Goal: Task Accomplishment & Management: Manage account settings

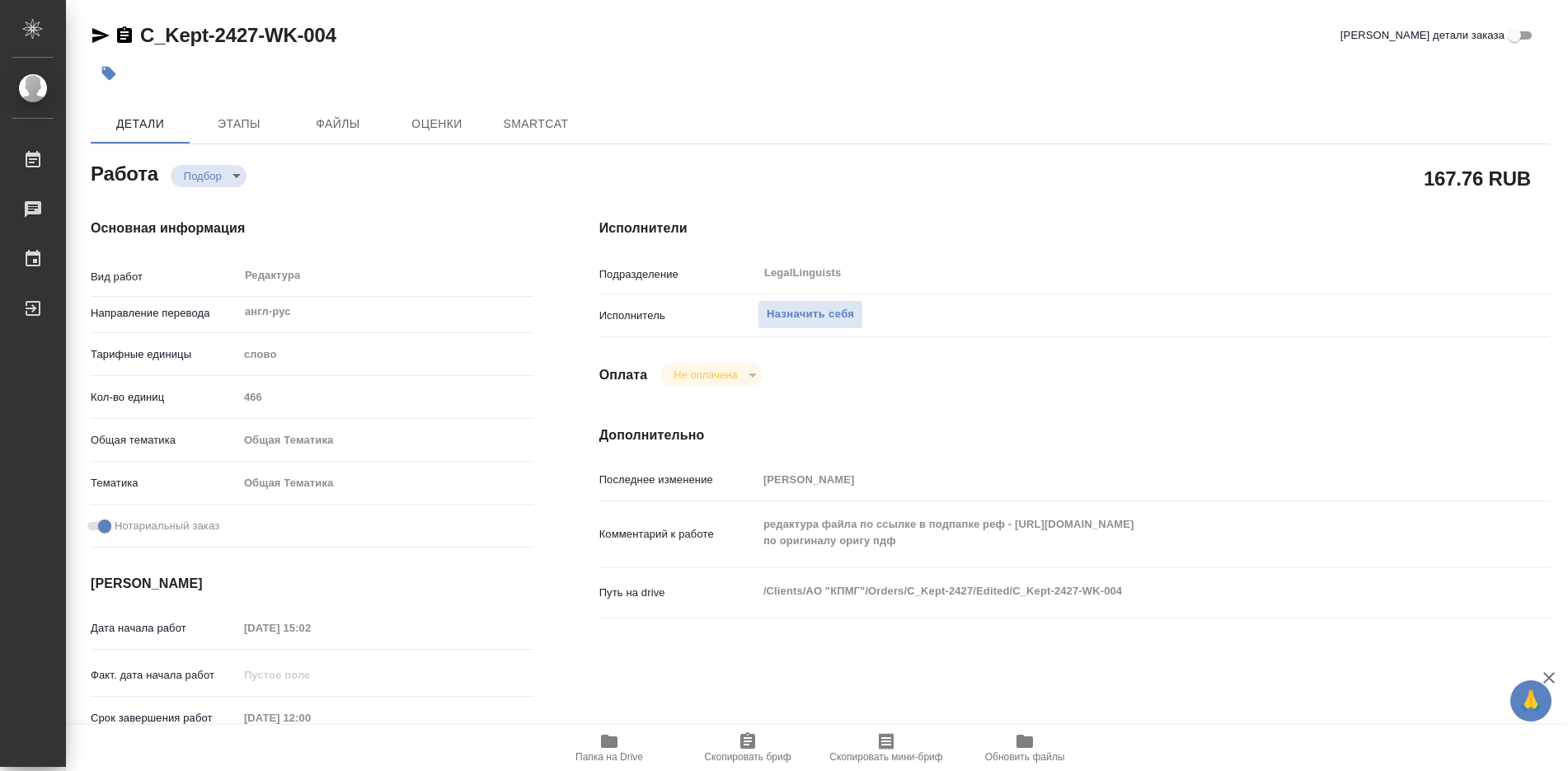
type textarea "x"
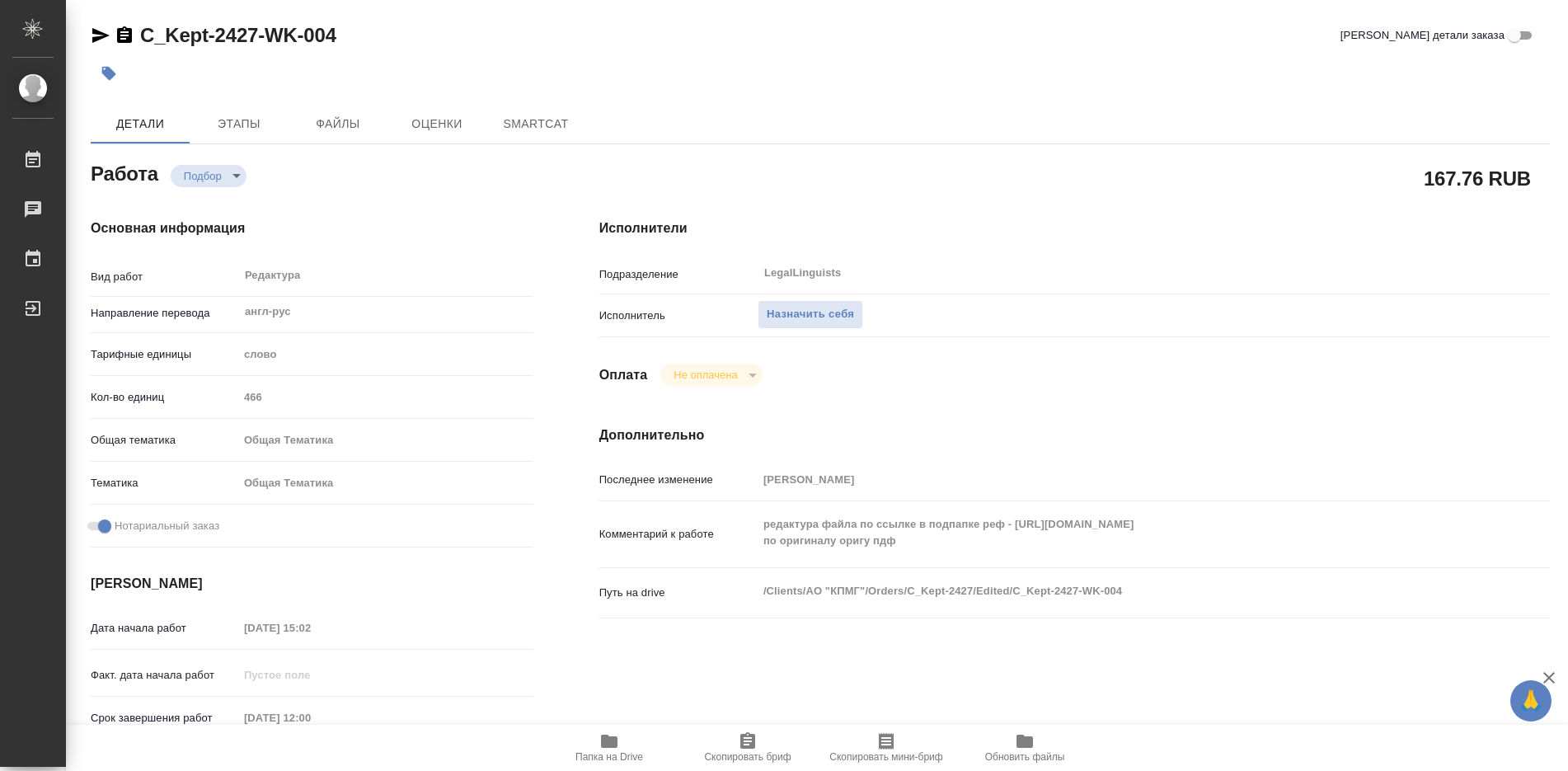
type textarea "x"
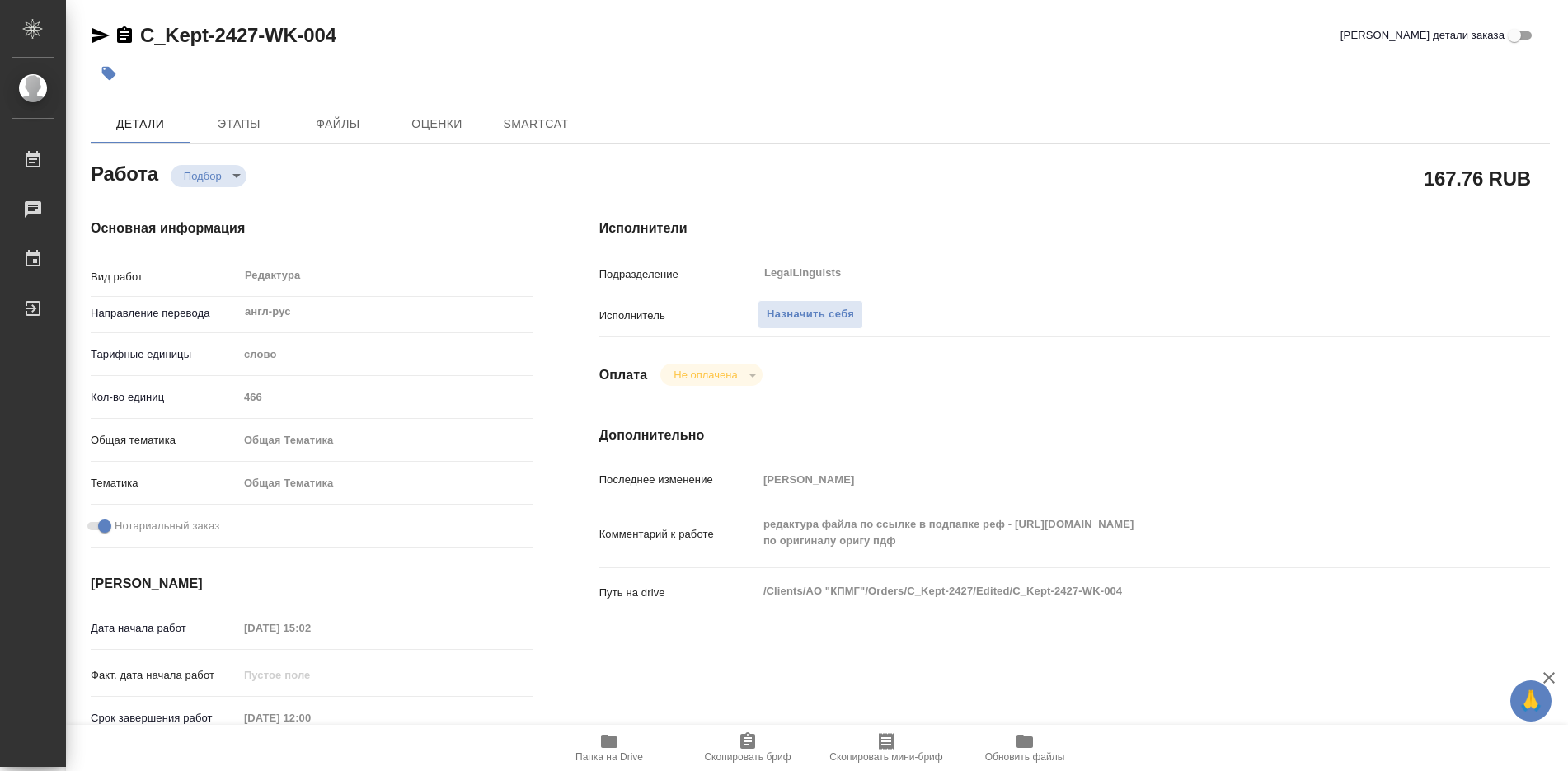
type textarea "x"
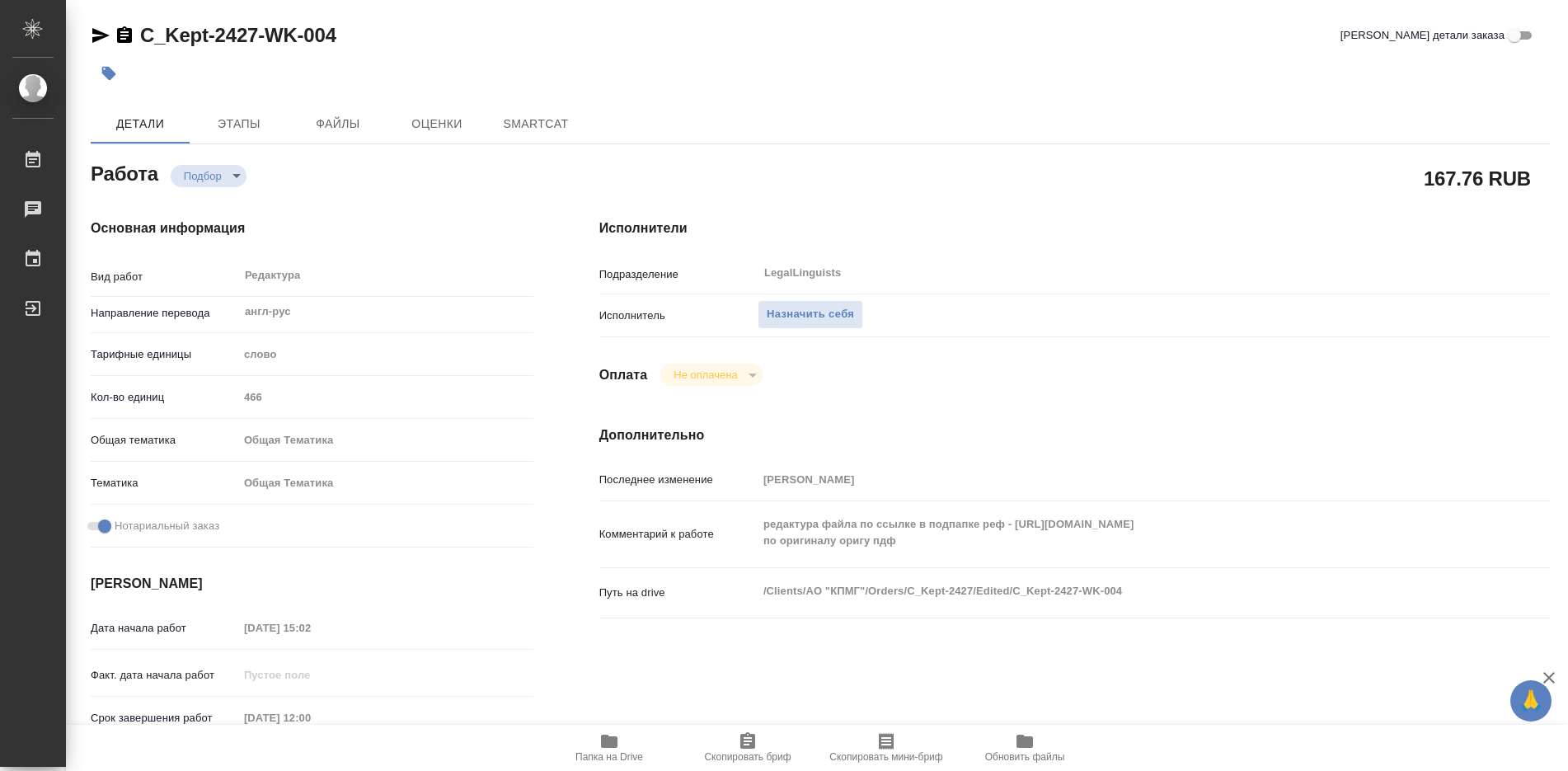
type textarea "x"
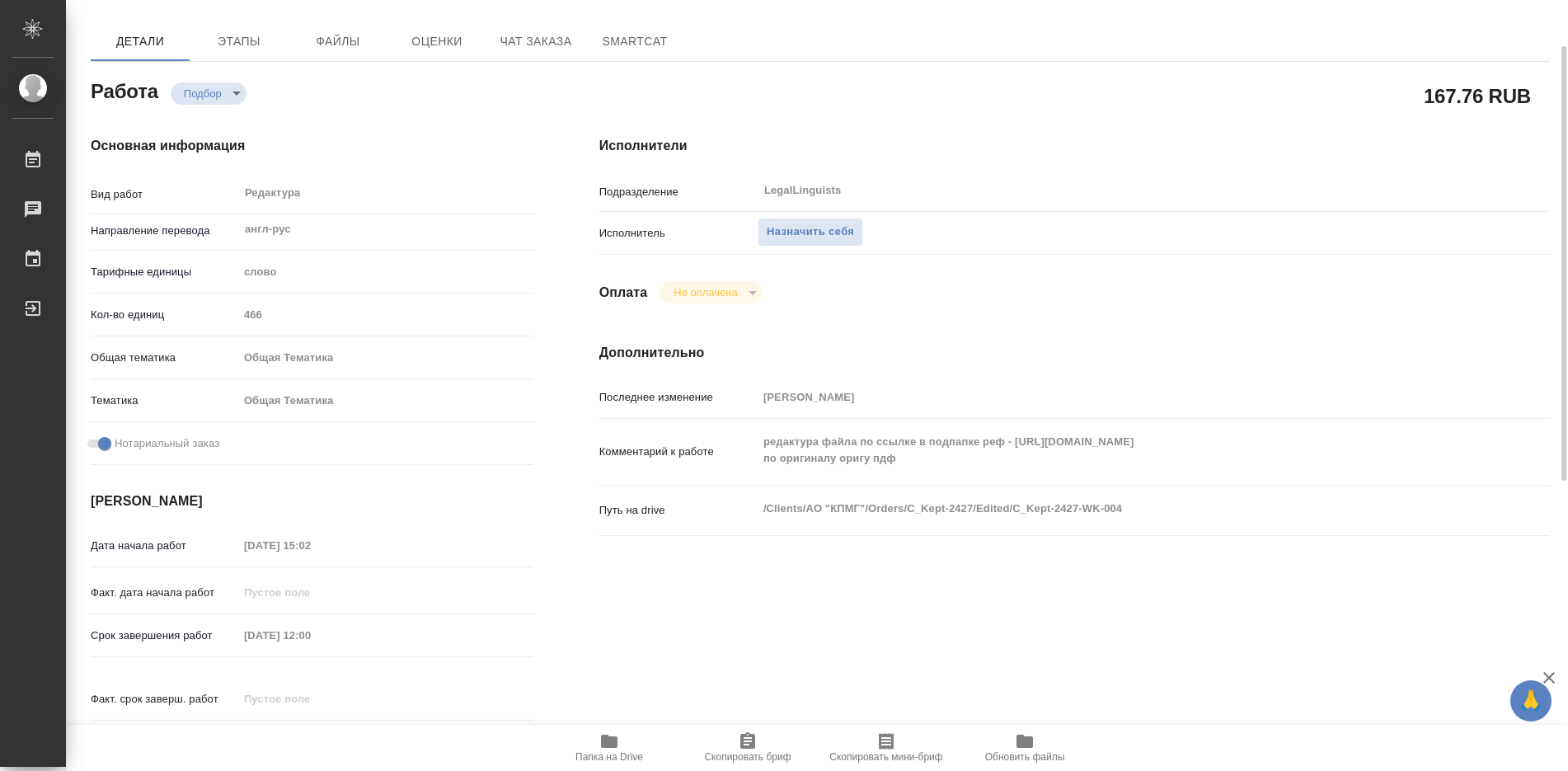
type textarea "x"
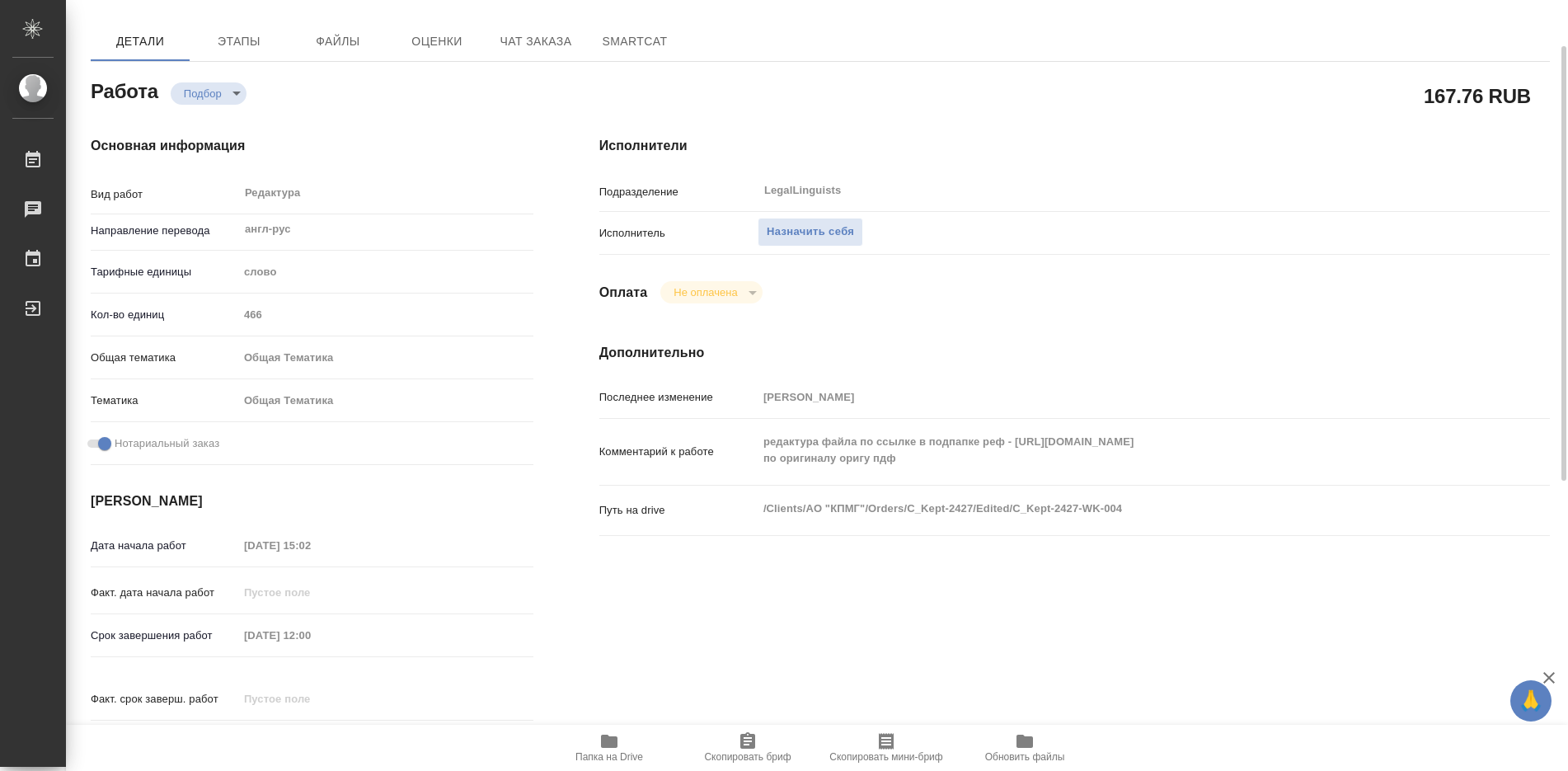
scroll to position [165, 0]
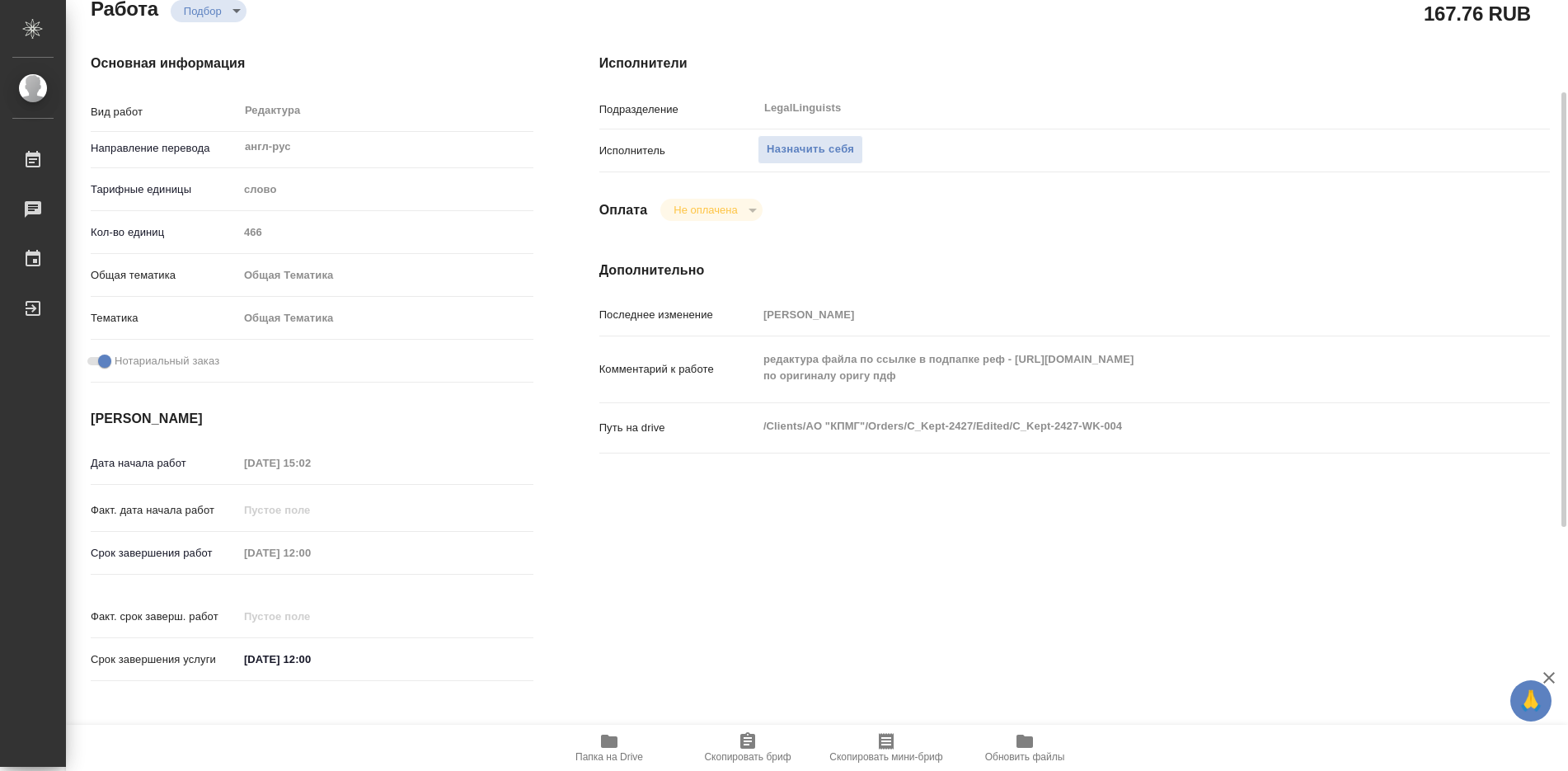
type textarea "x"
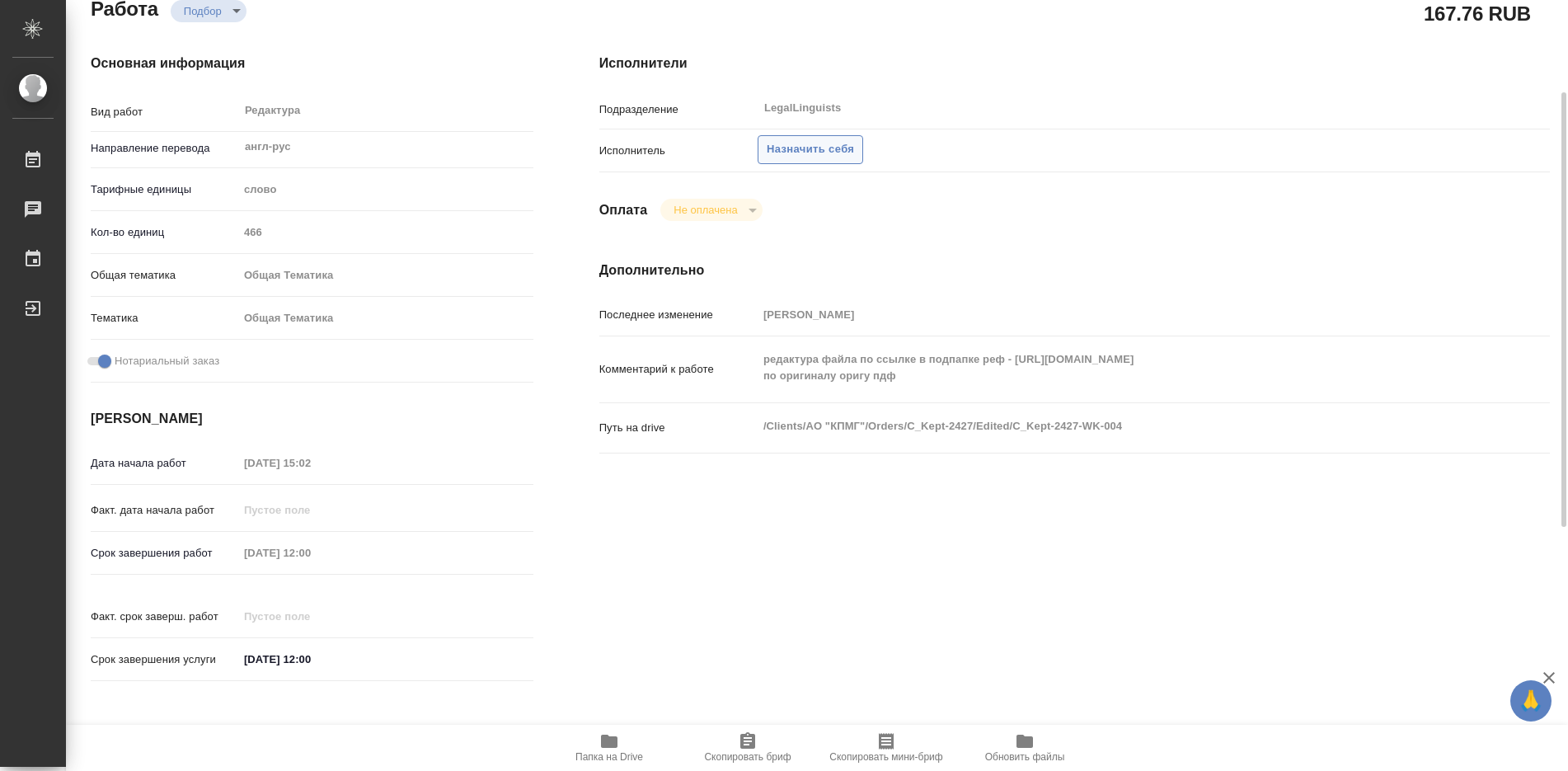
click at [827, 150] on span "Назначить себя" at bounding box center [810, 149] width 87 height 19
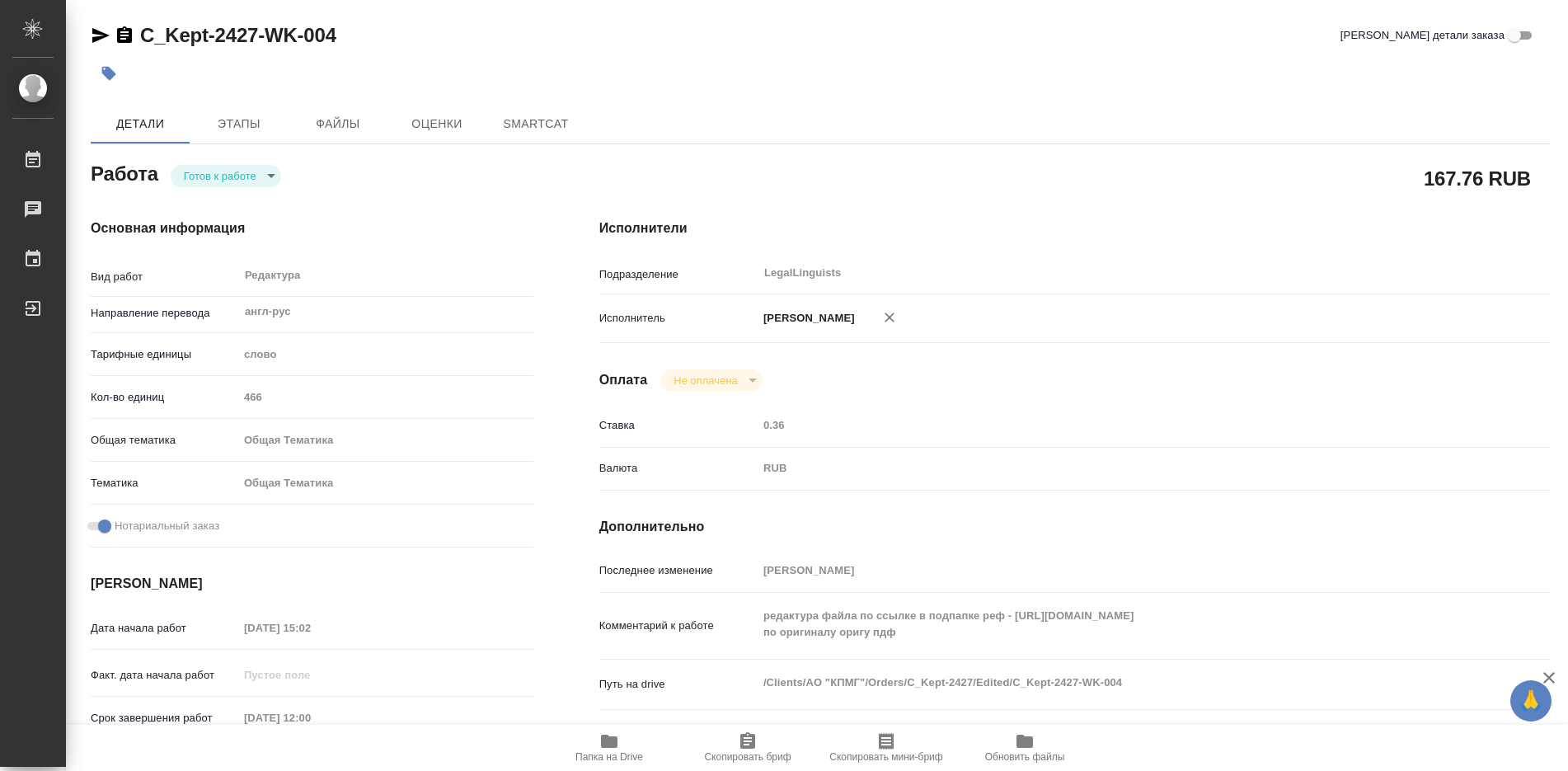
type textarea "x"
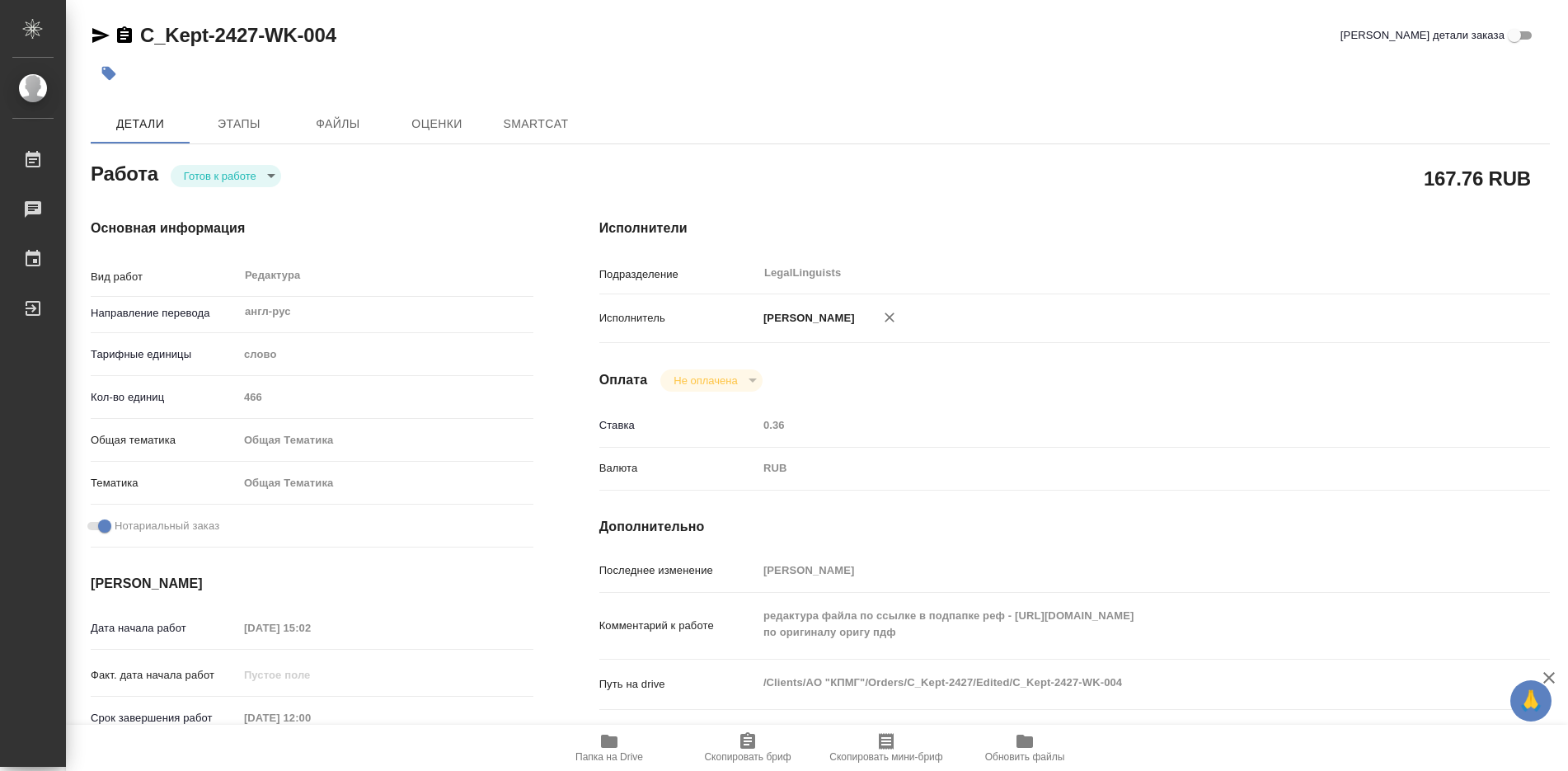
type textarea "x"
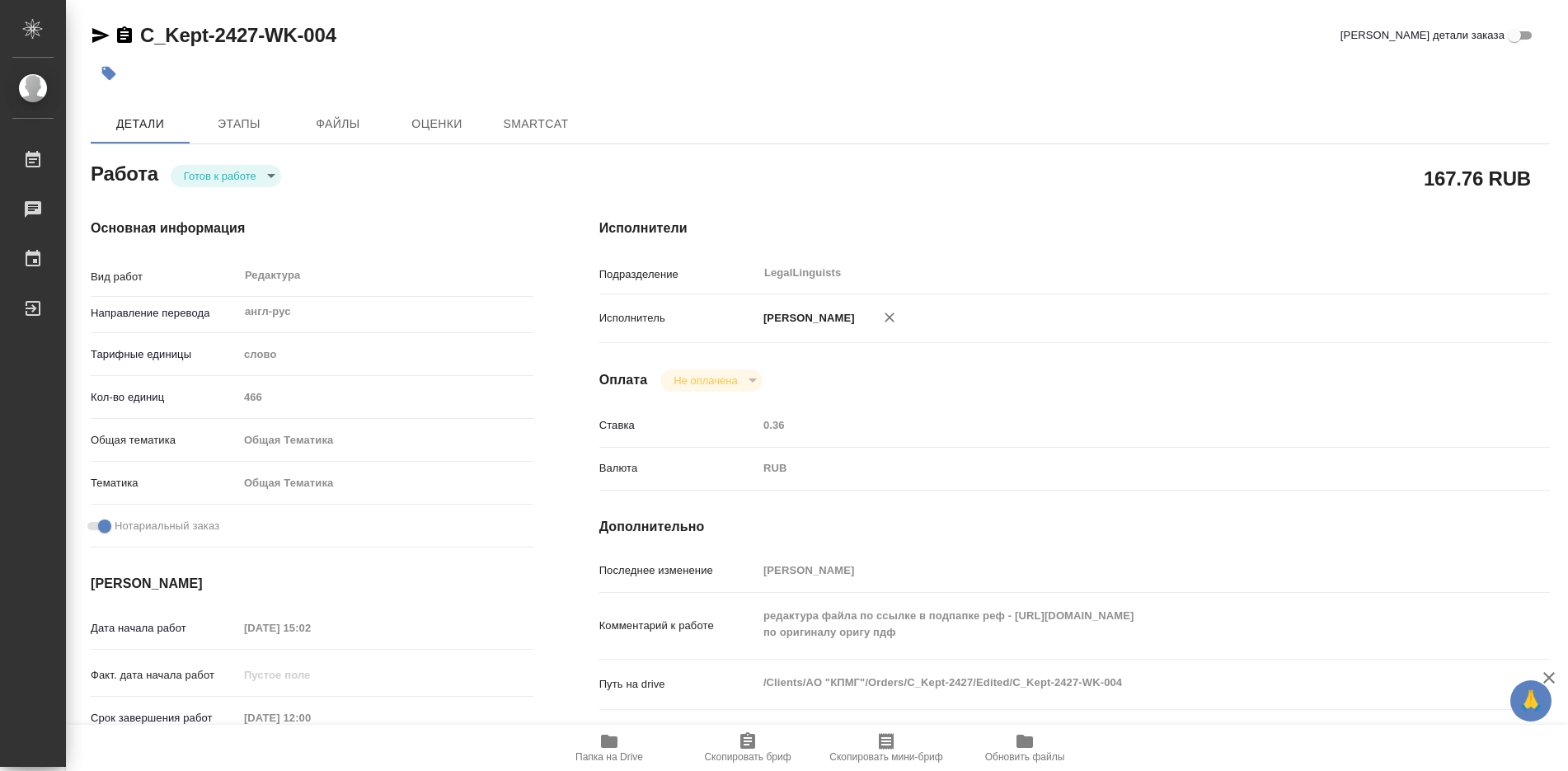
type textarea "x"
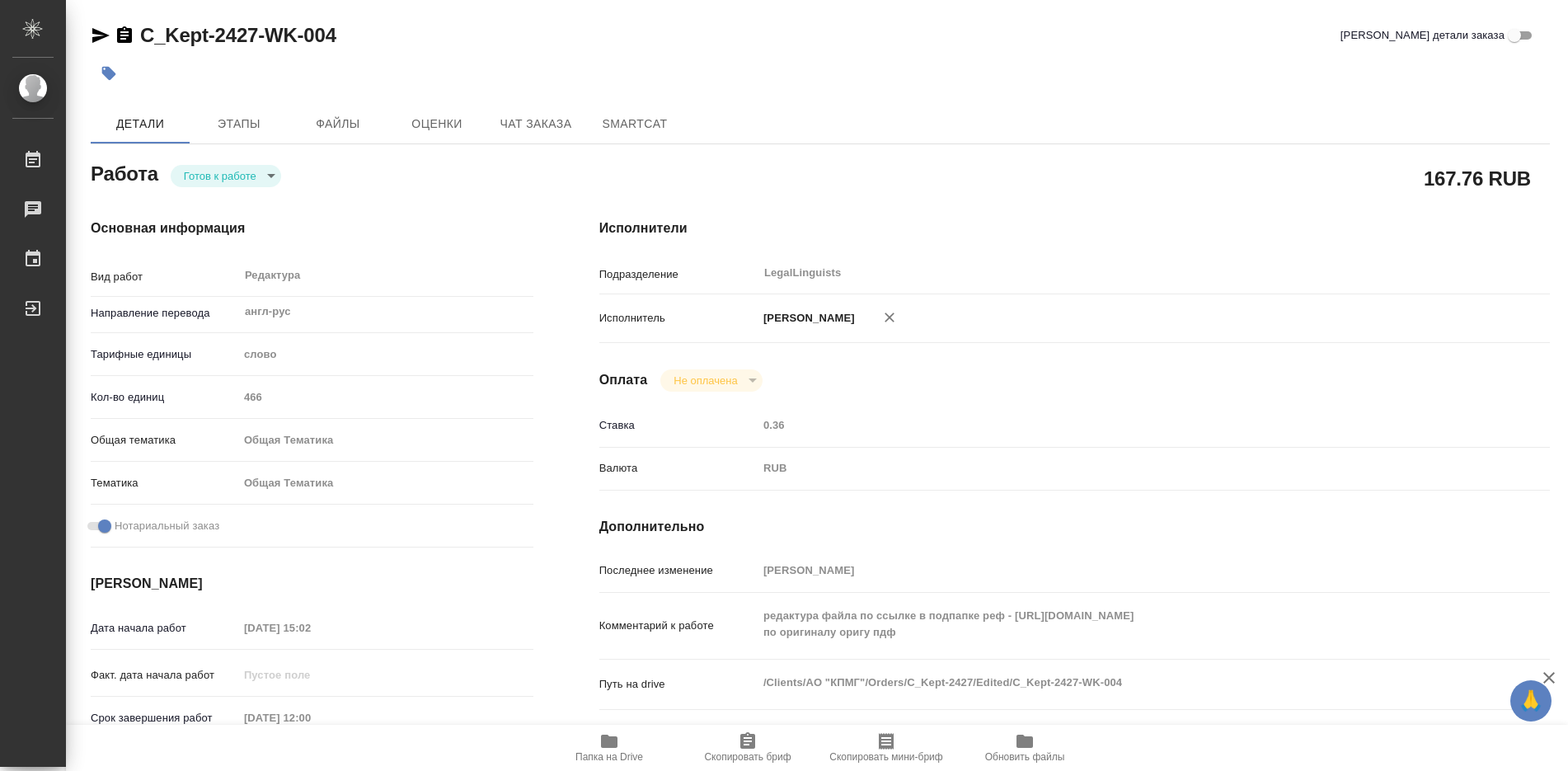
type textarea "x"
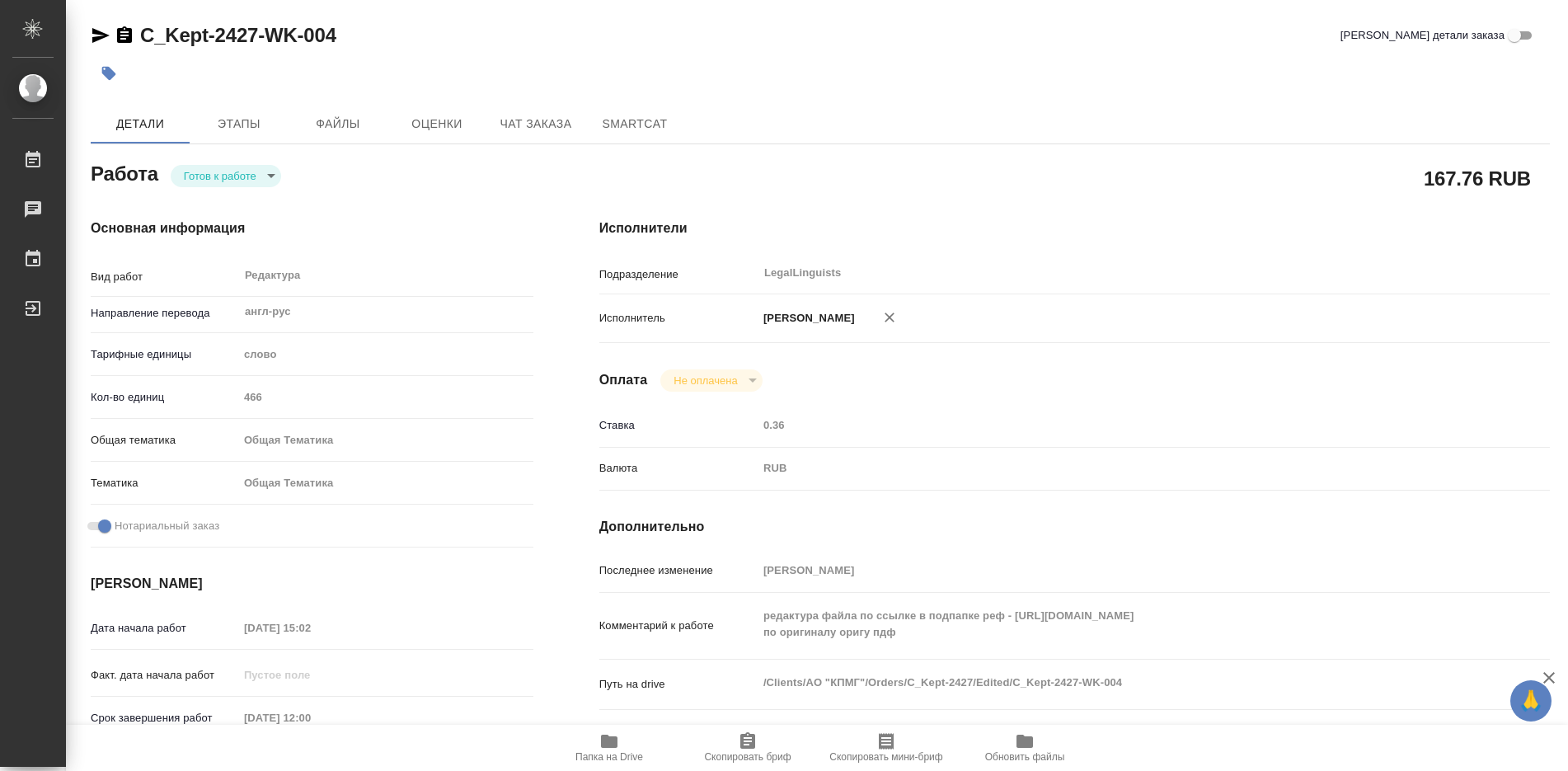
scroll to position [82, 0]
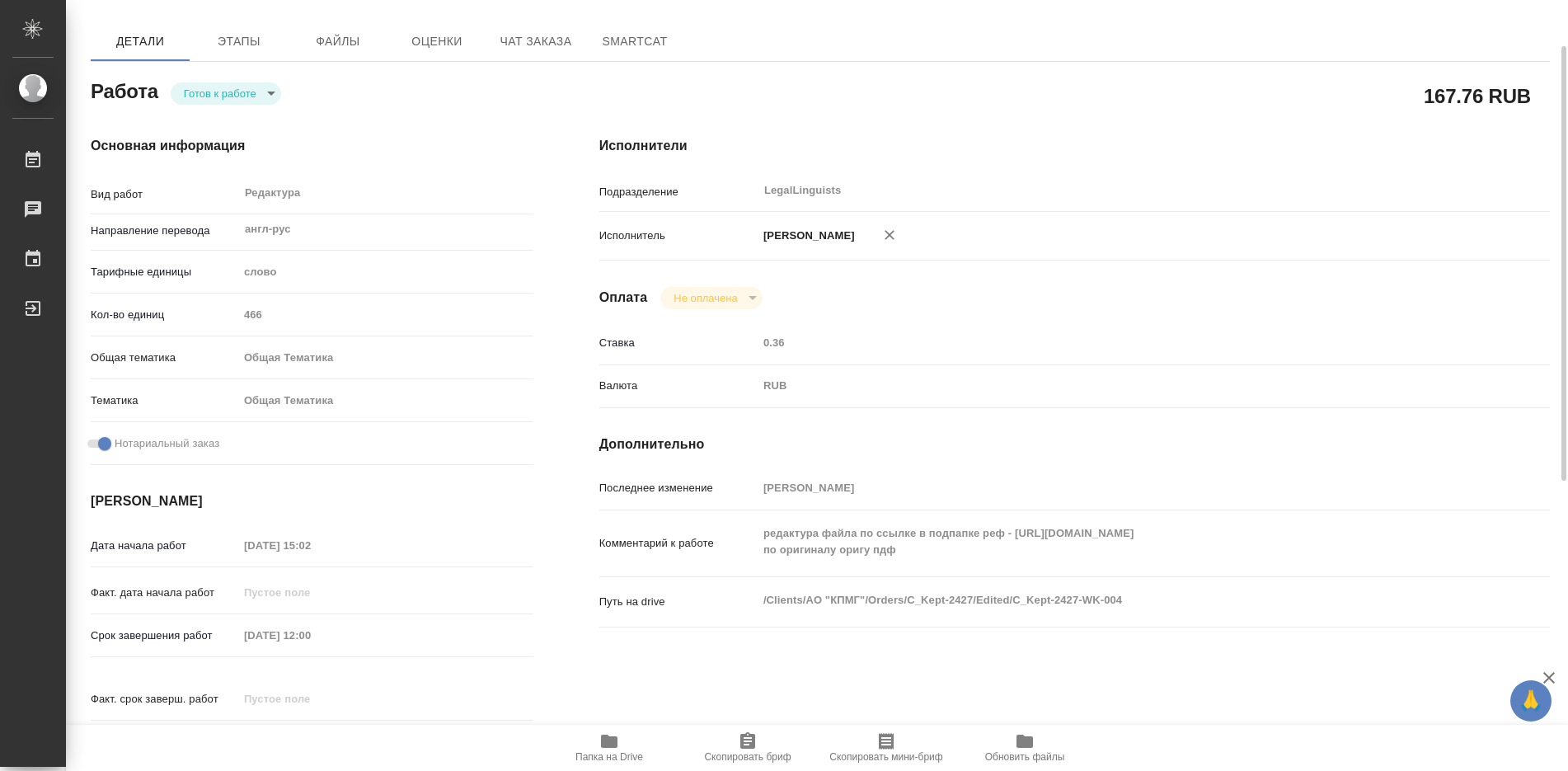
type textarea "x"
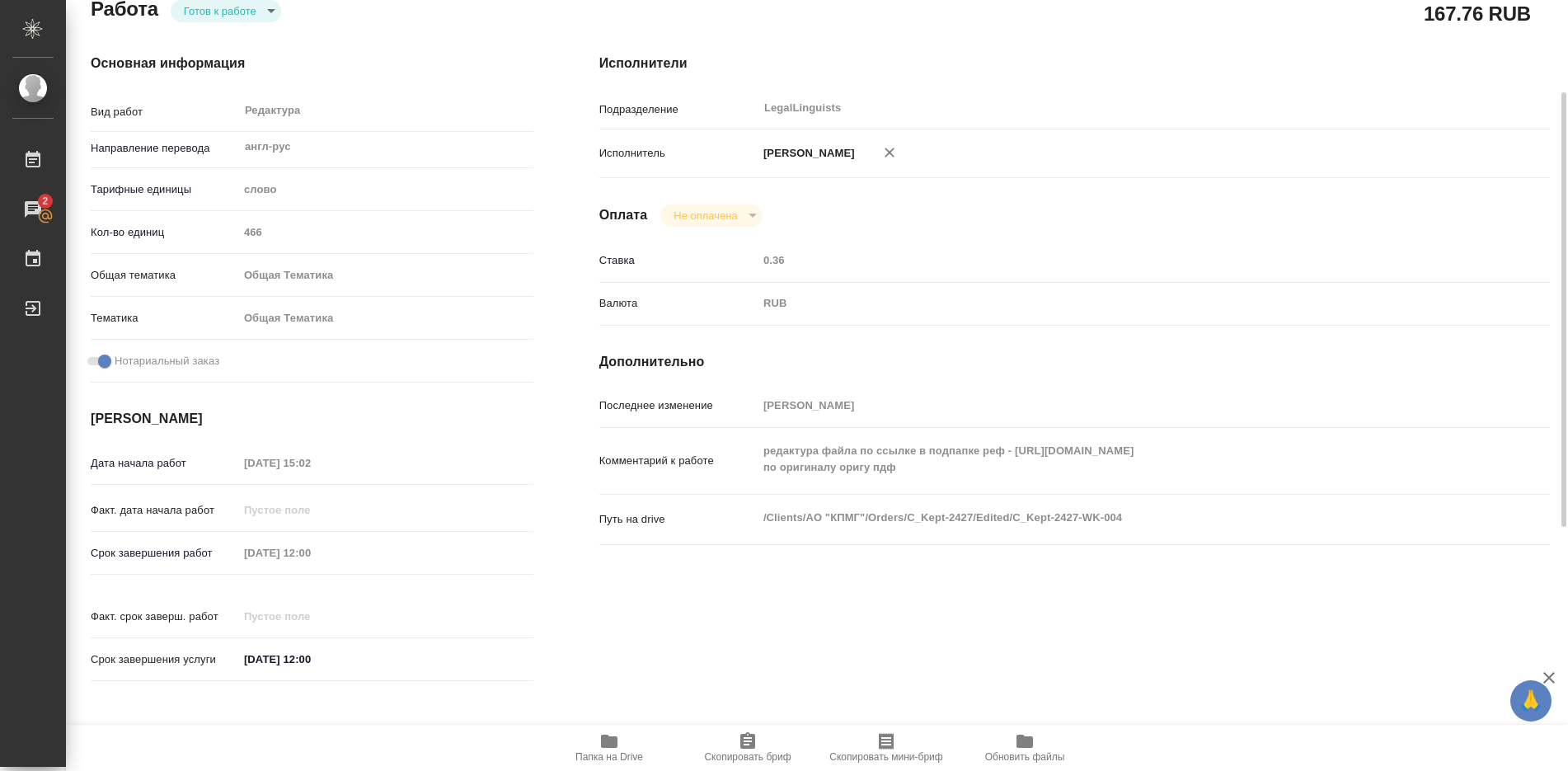
scroll to position [247, 0]
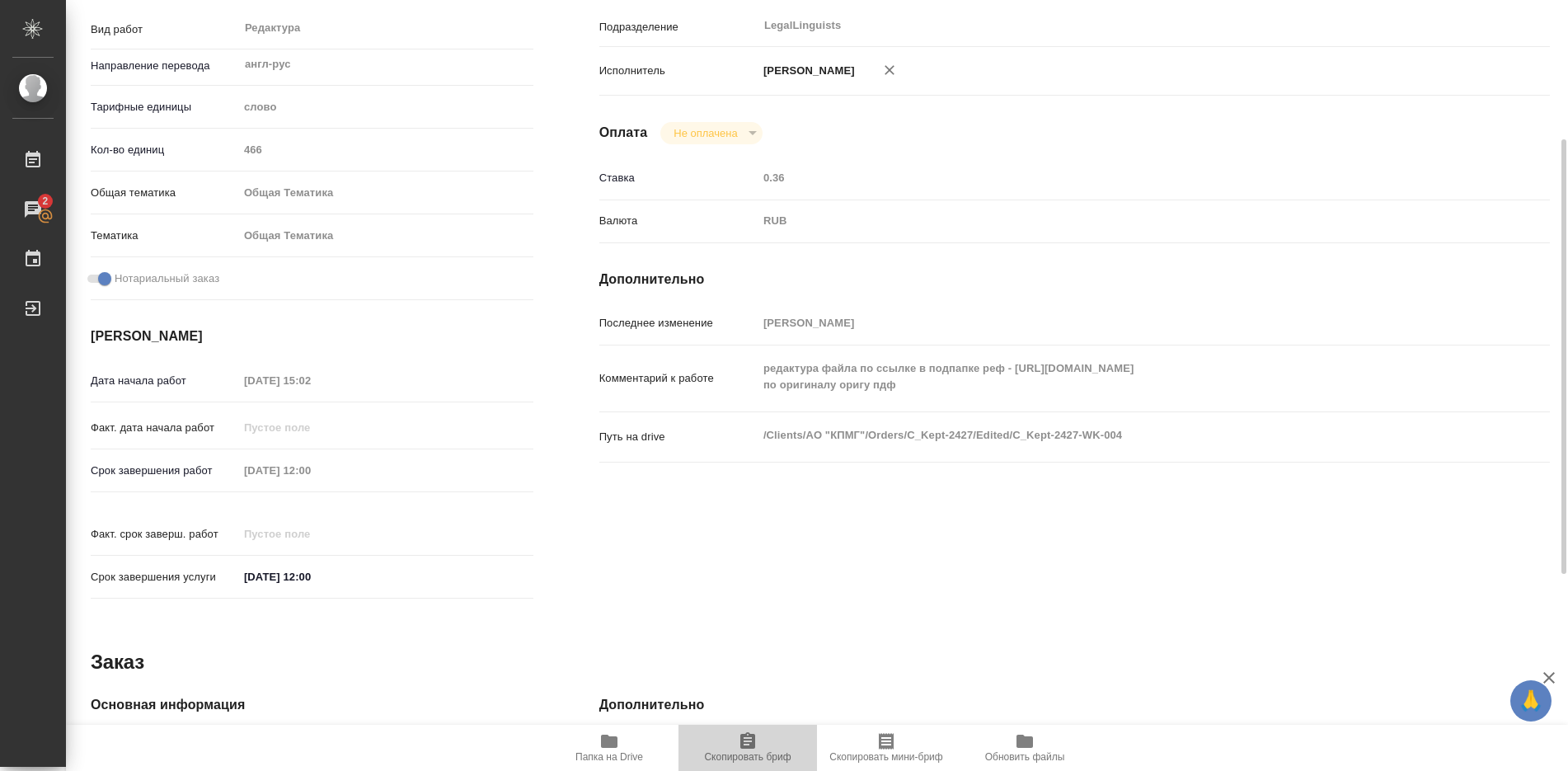
click at [740, 742] on icon "button" at bounding box center [748, 741] width 20 height 20
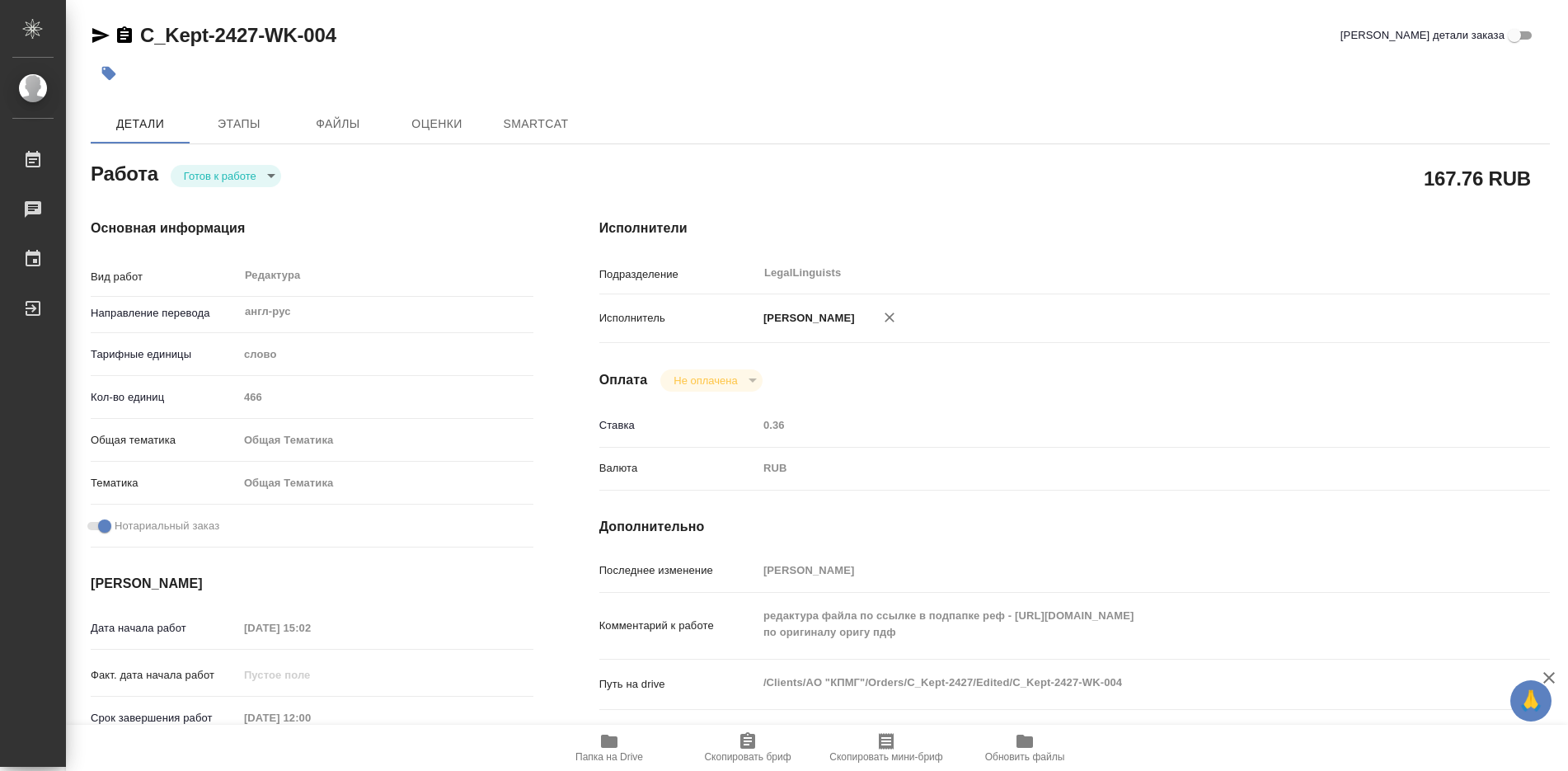
type textarea "x"
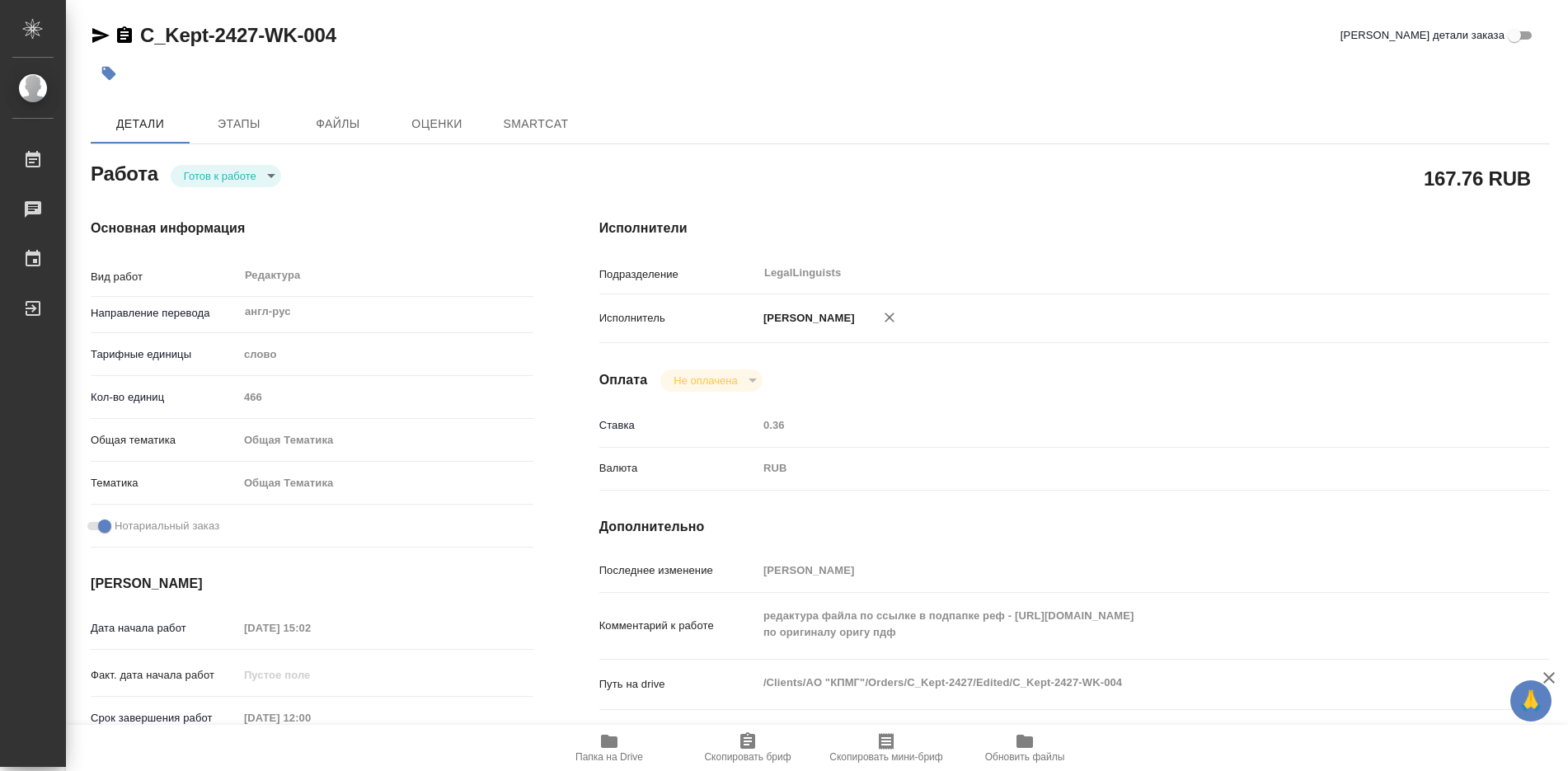
type textarea "x"
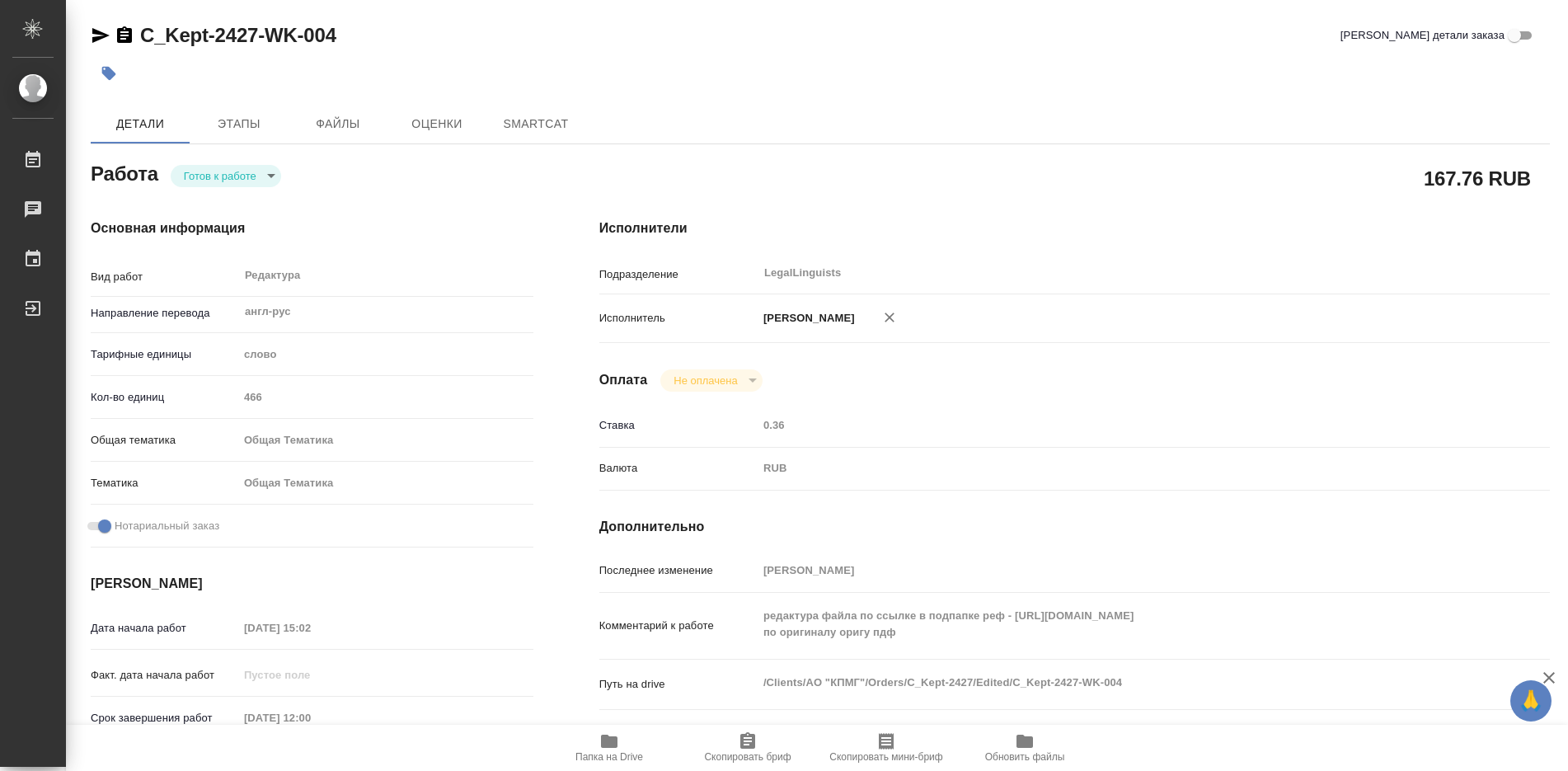
type textarea "x"
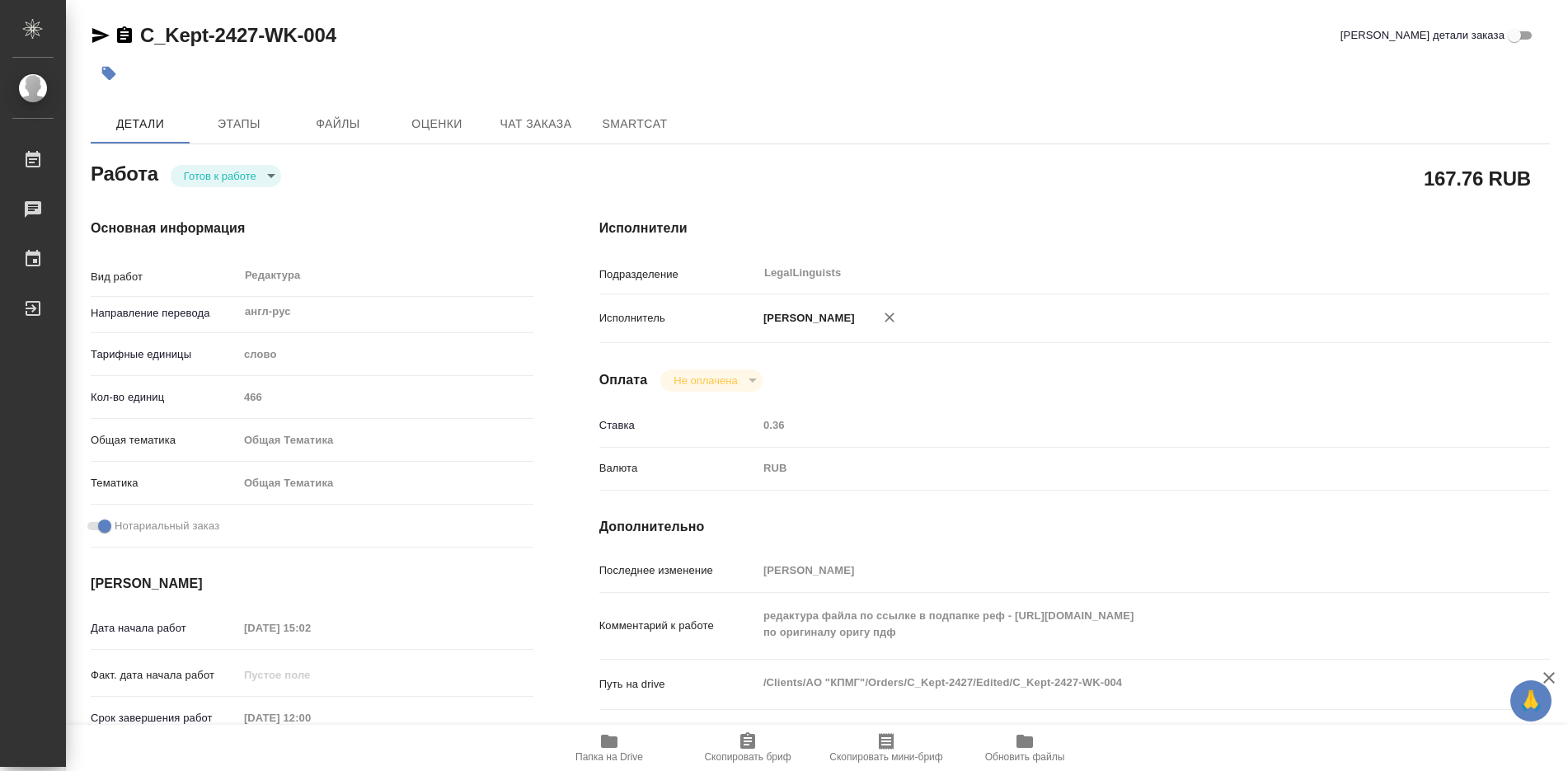
type textarea "x"
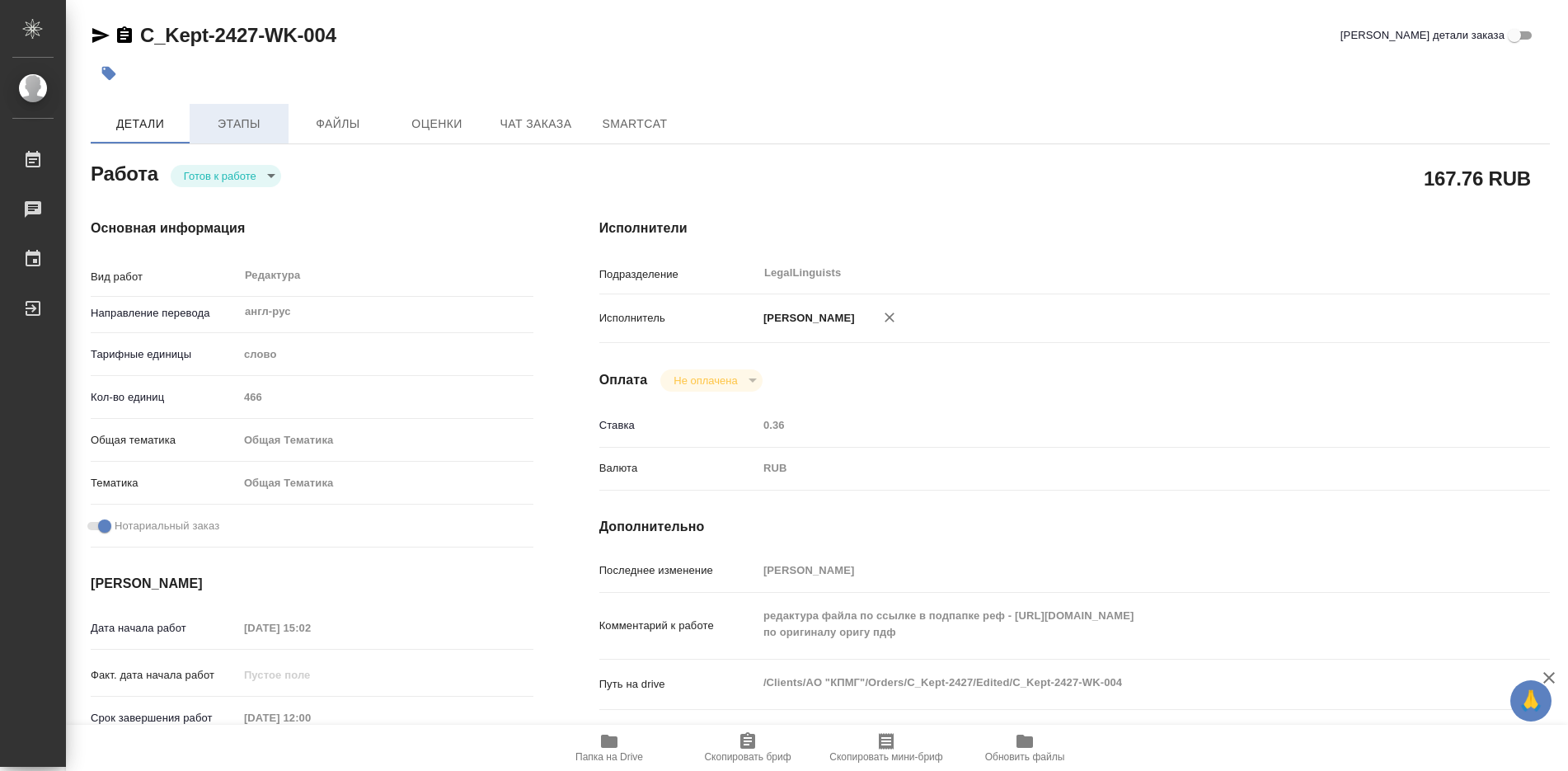
type textarea "x"
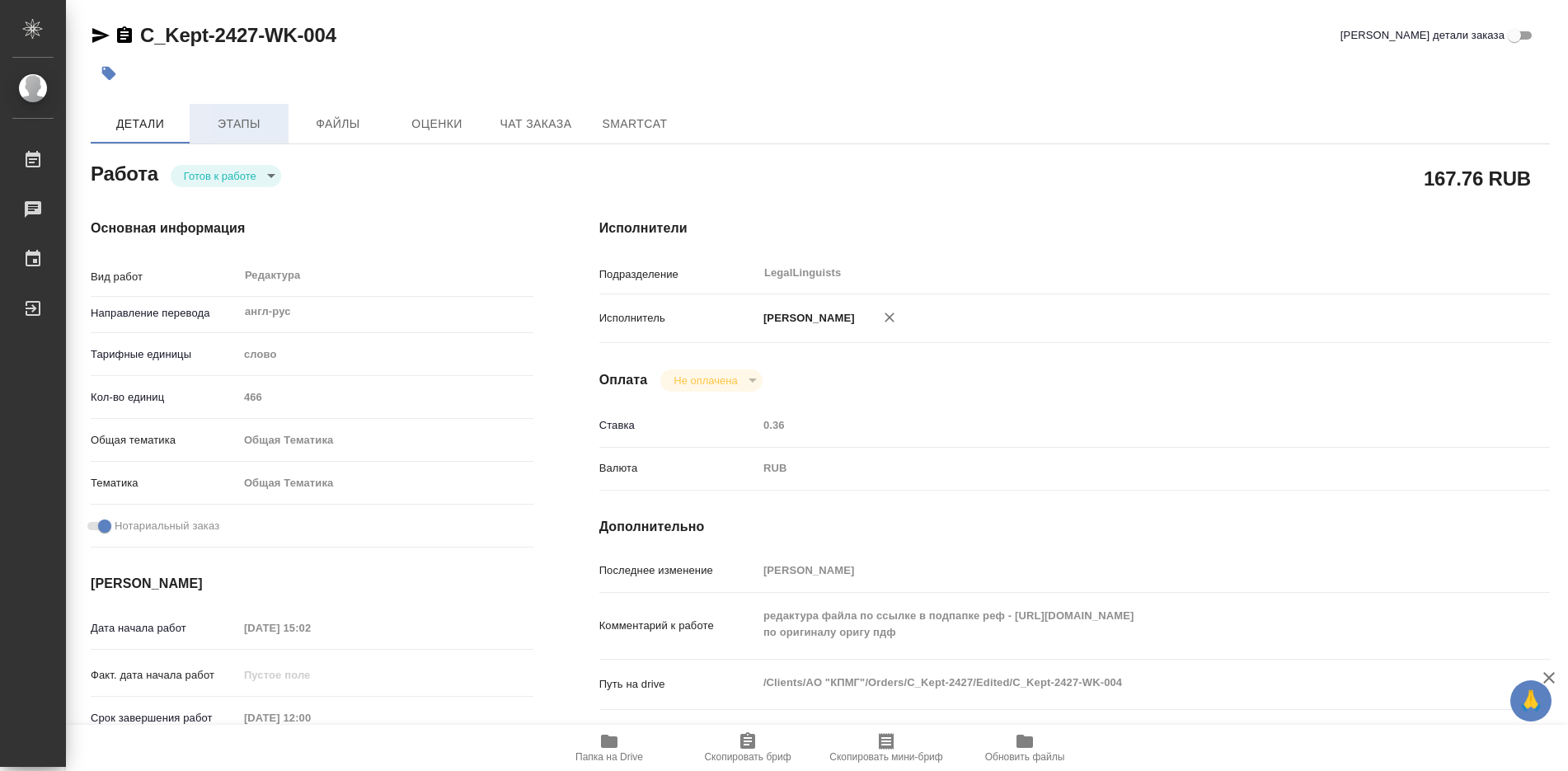
click at [248, 125] on span "Этапы" at bounding box center [239, 124] width 79 height 21
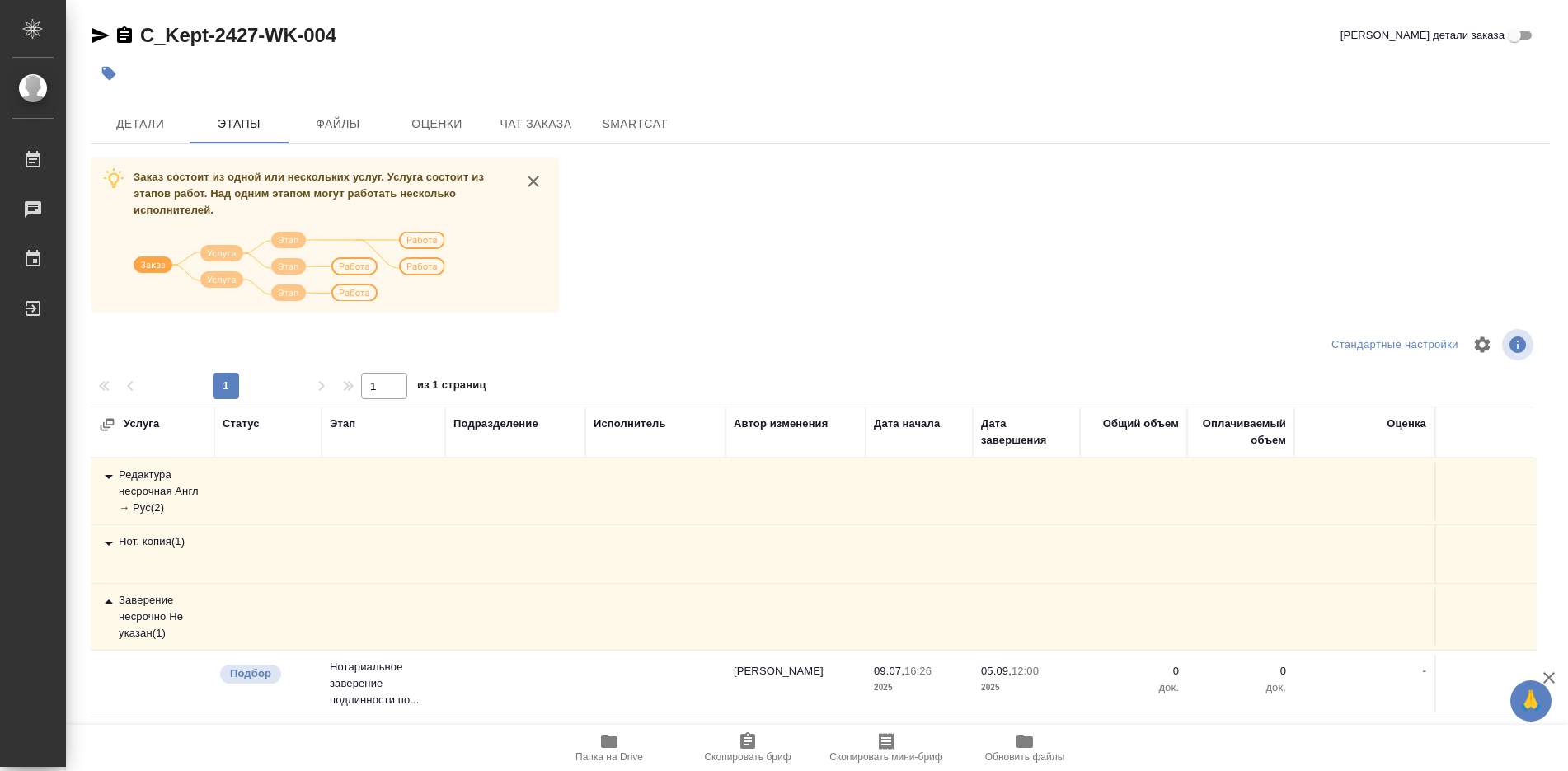
scroll to position [49, 0]
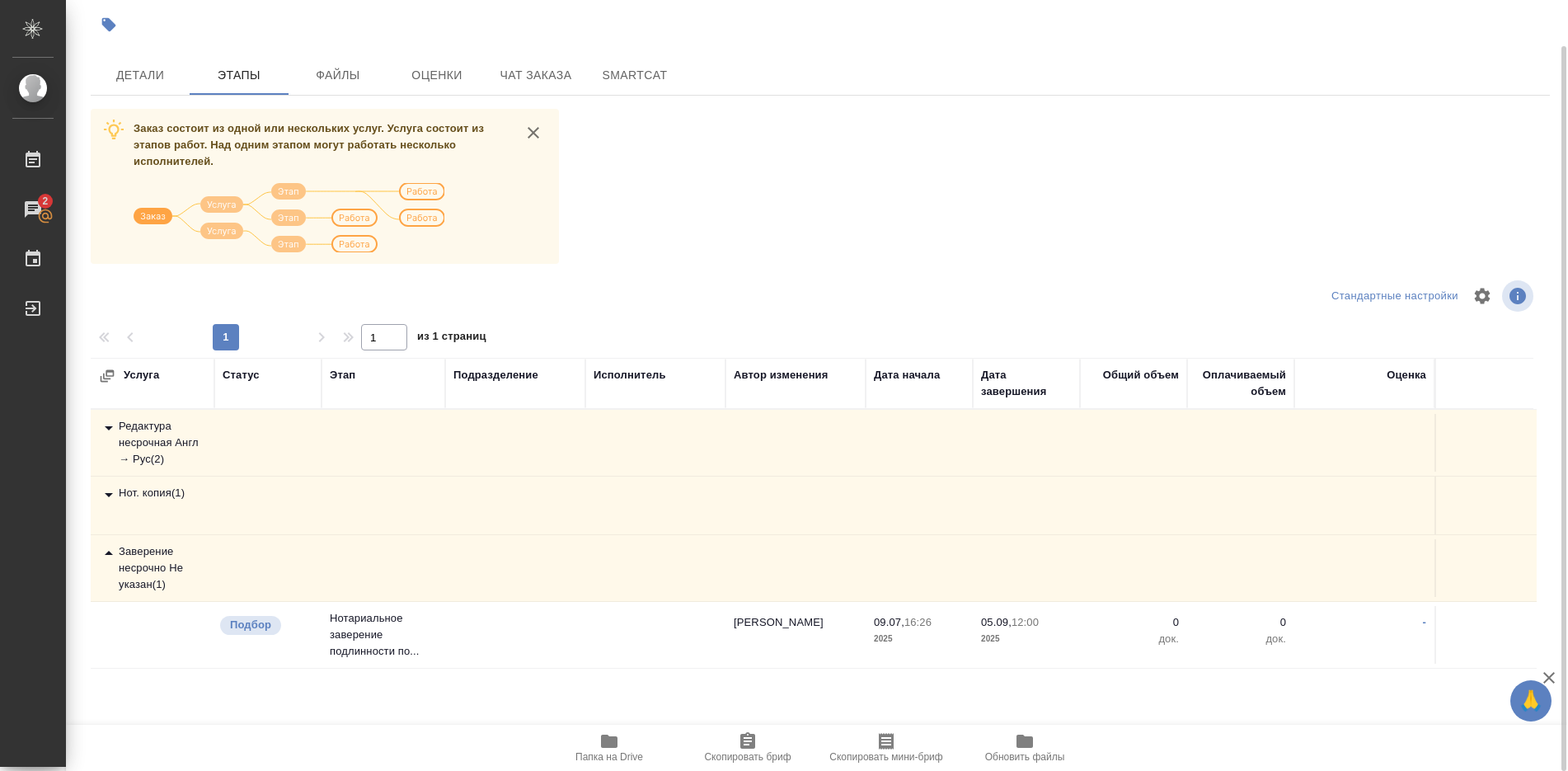
click at [151, 441] on div "Редактура несрочная Англ → Рус ( 2 )" at bounding box center [152, 442] width 107 height 49
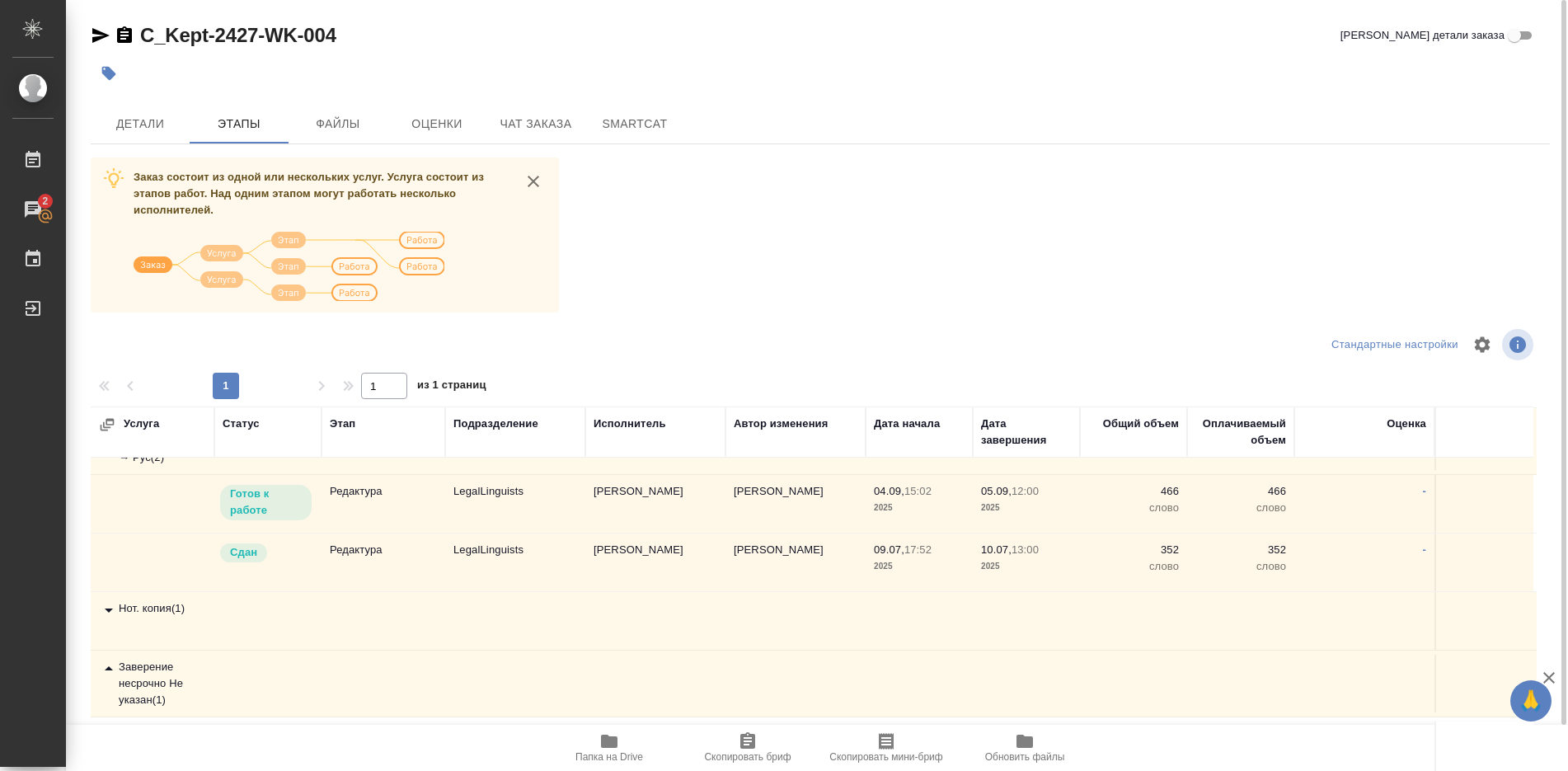
scroll to position [0, 0]
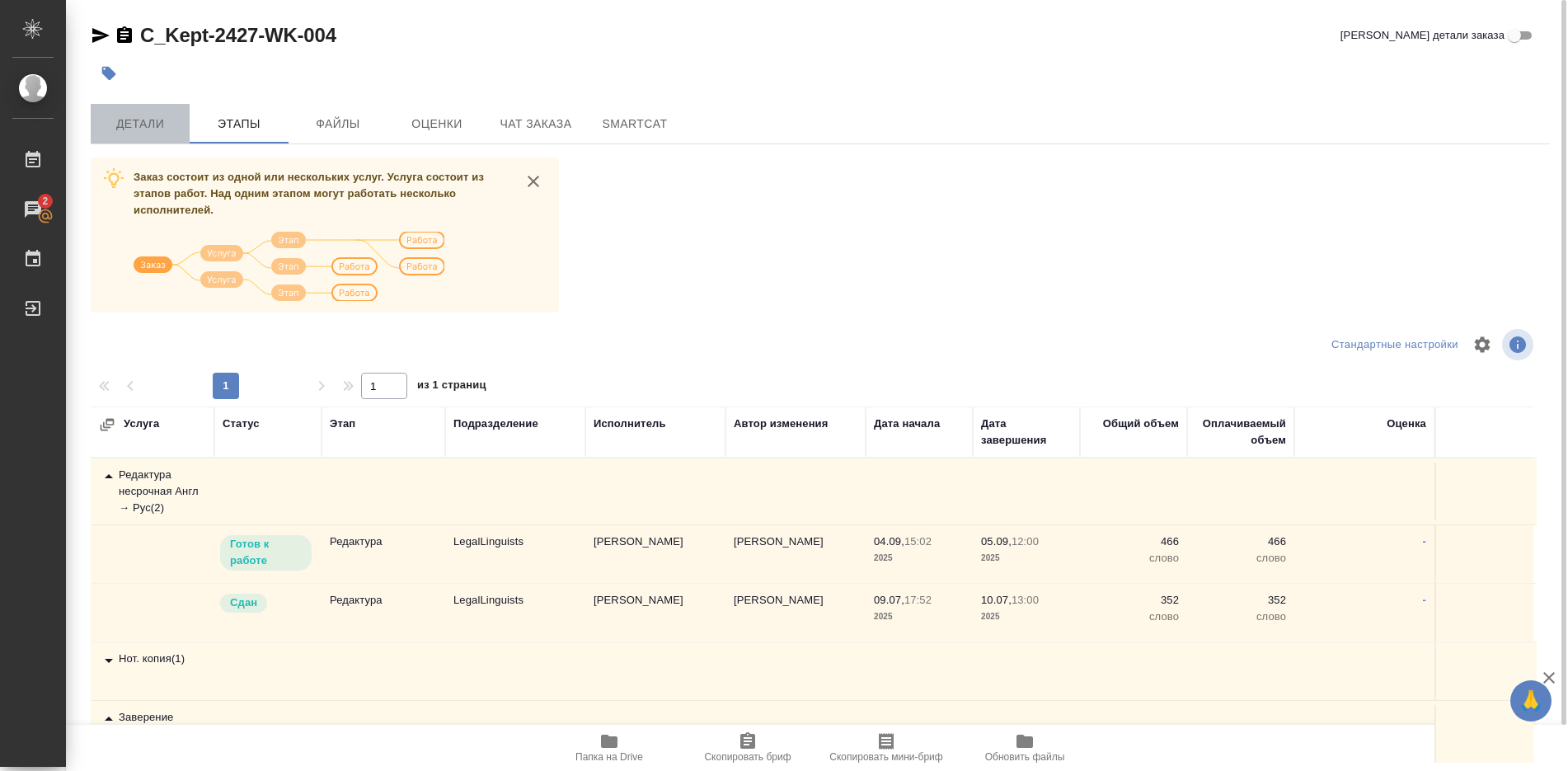
click at [146, 125] on span "Детали" at bounding box center [140, 124] width 79 height 21
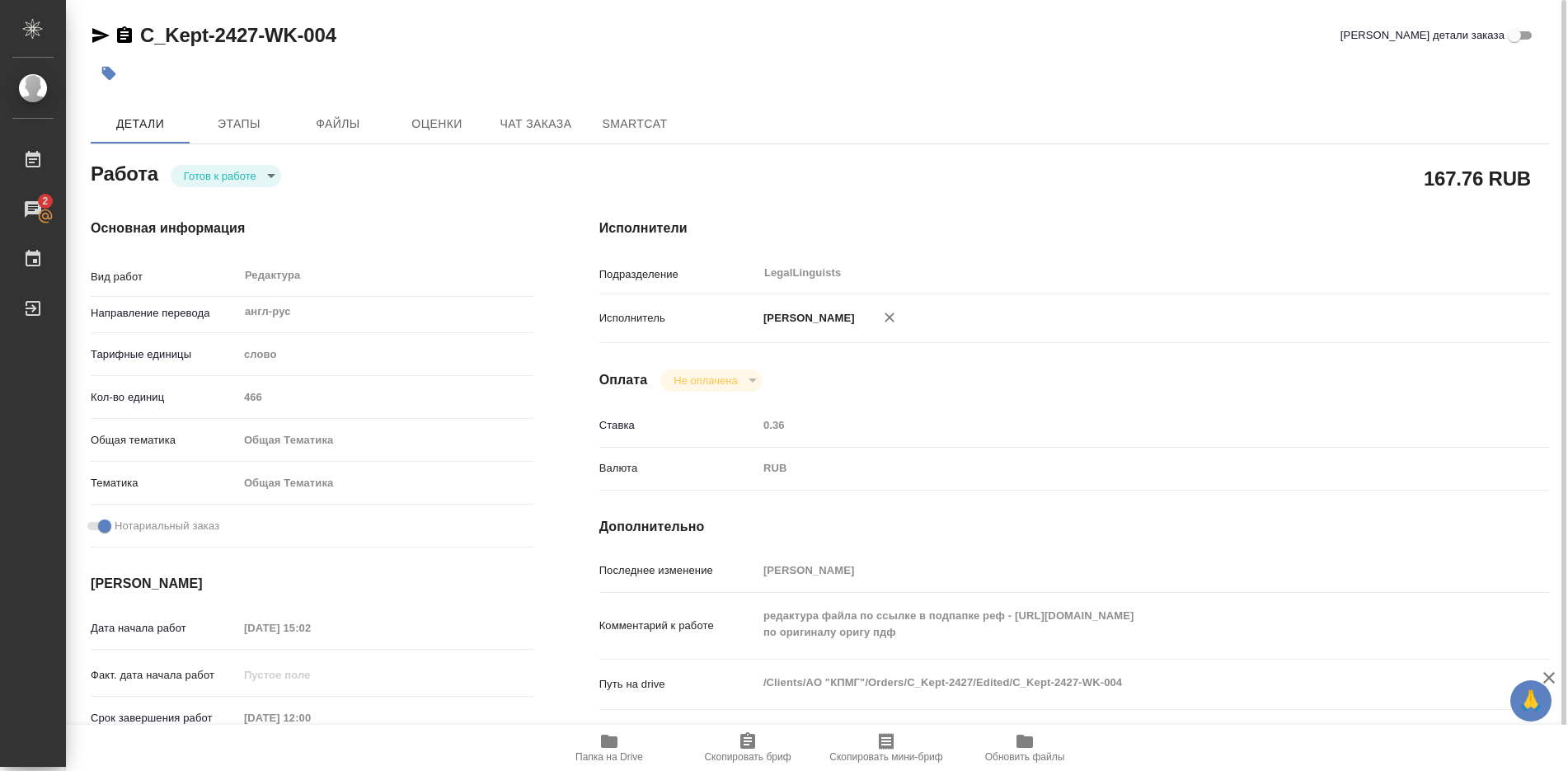
type textarea "x"
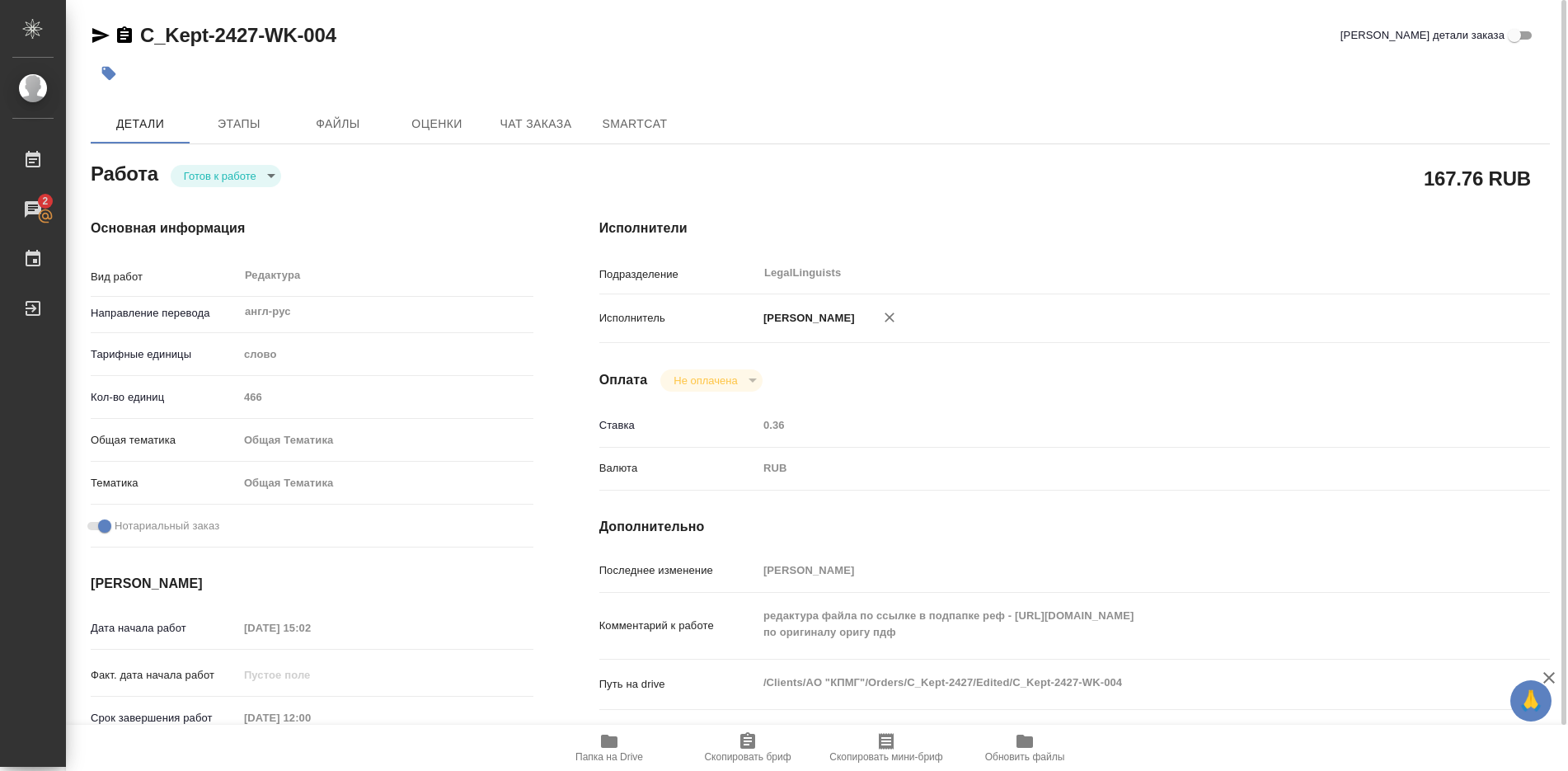
type textarea "x"
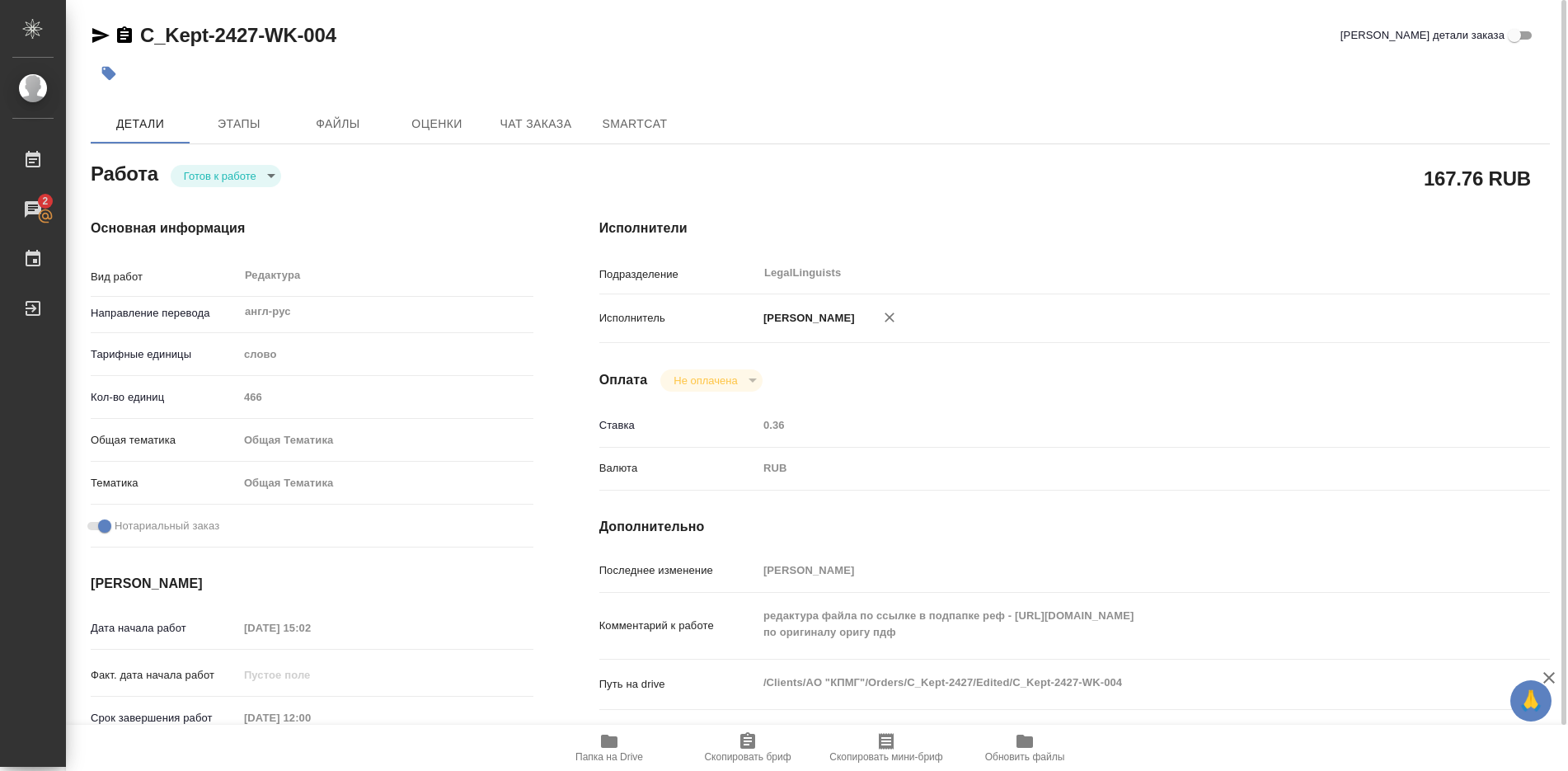
type textarea "x"
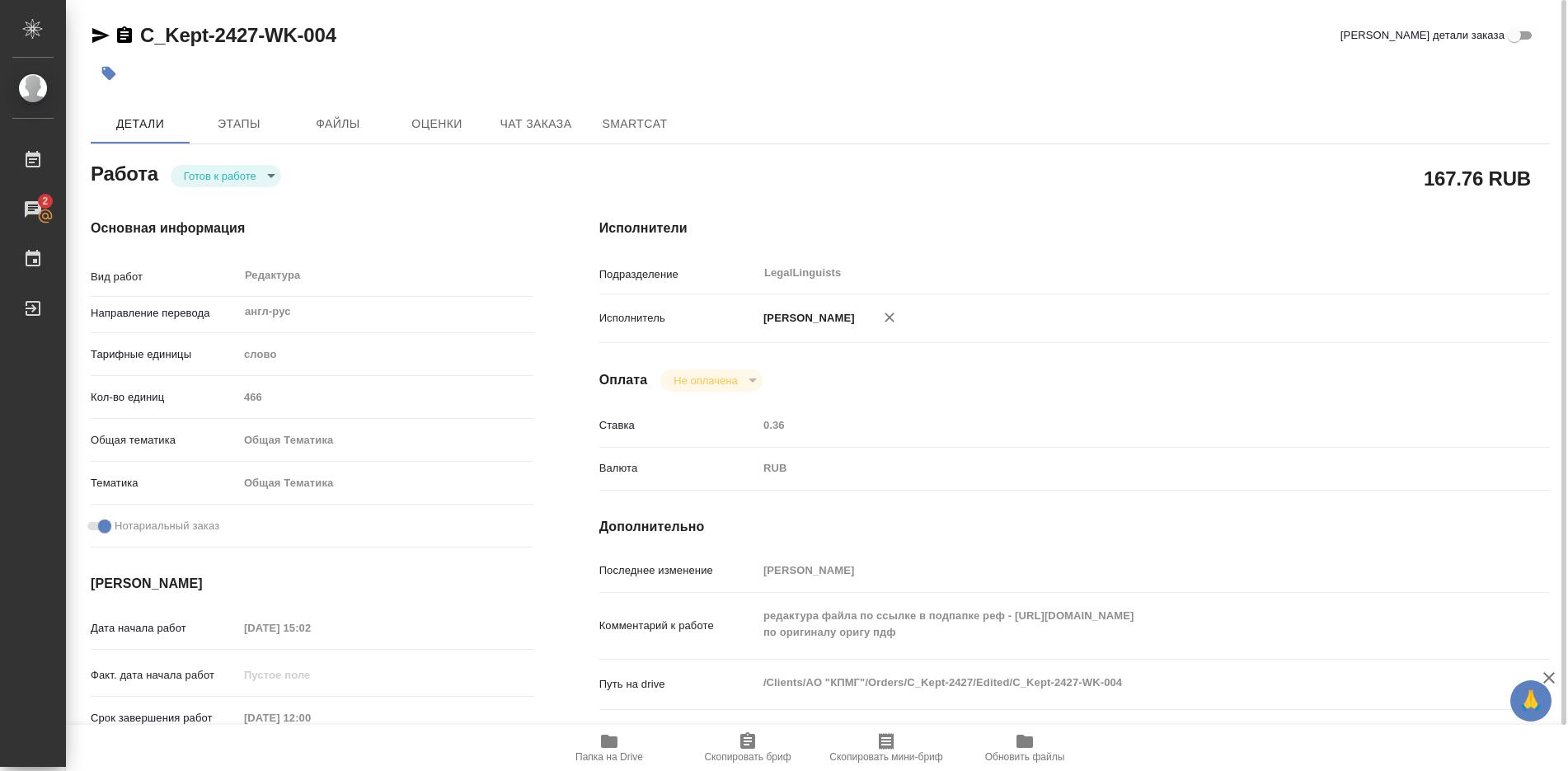
type textarea "x"
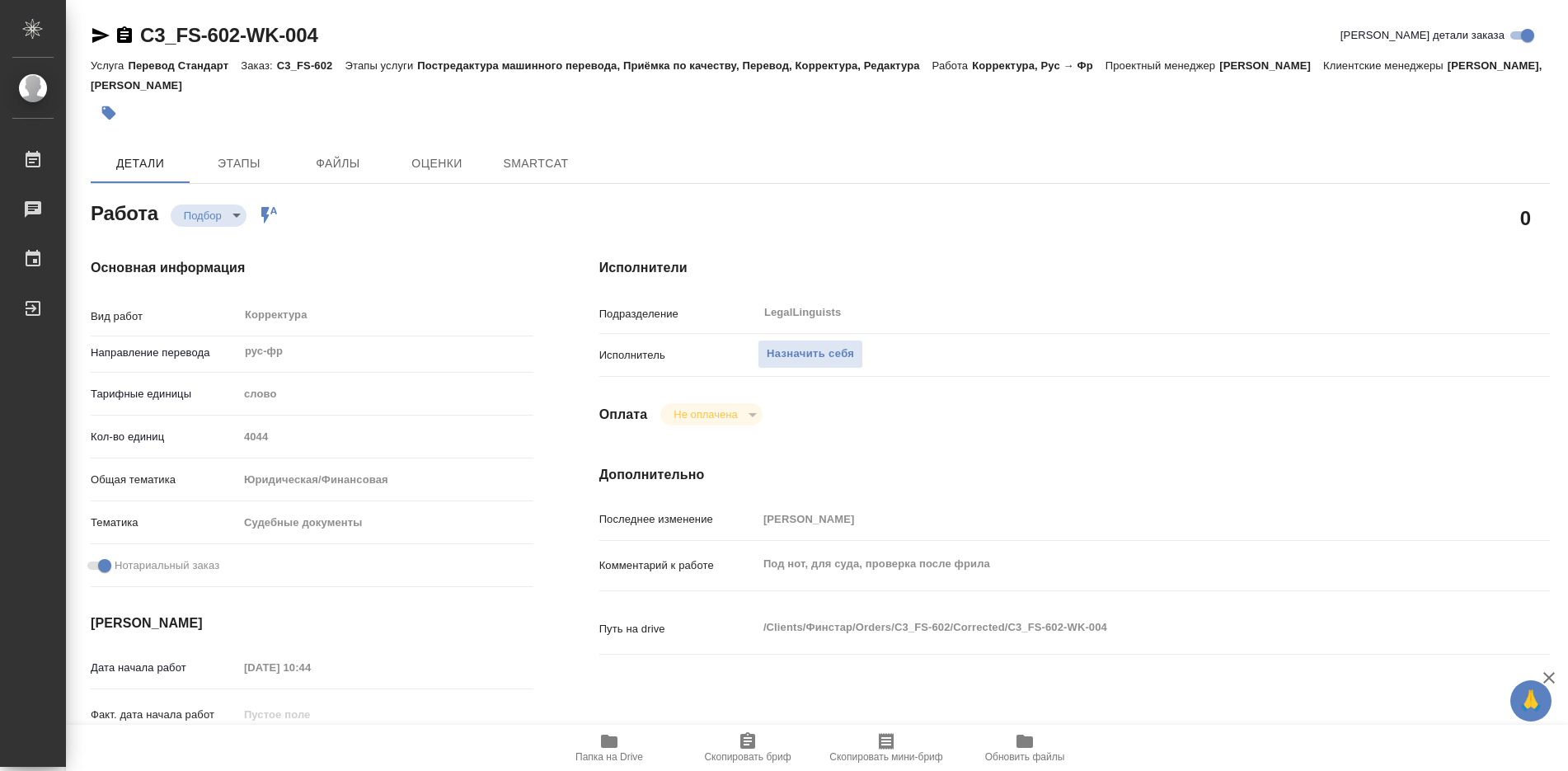
type textarea "x"
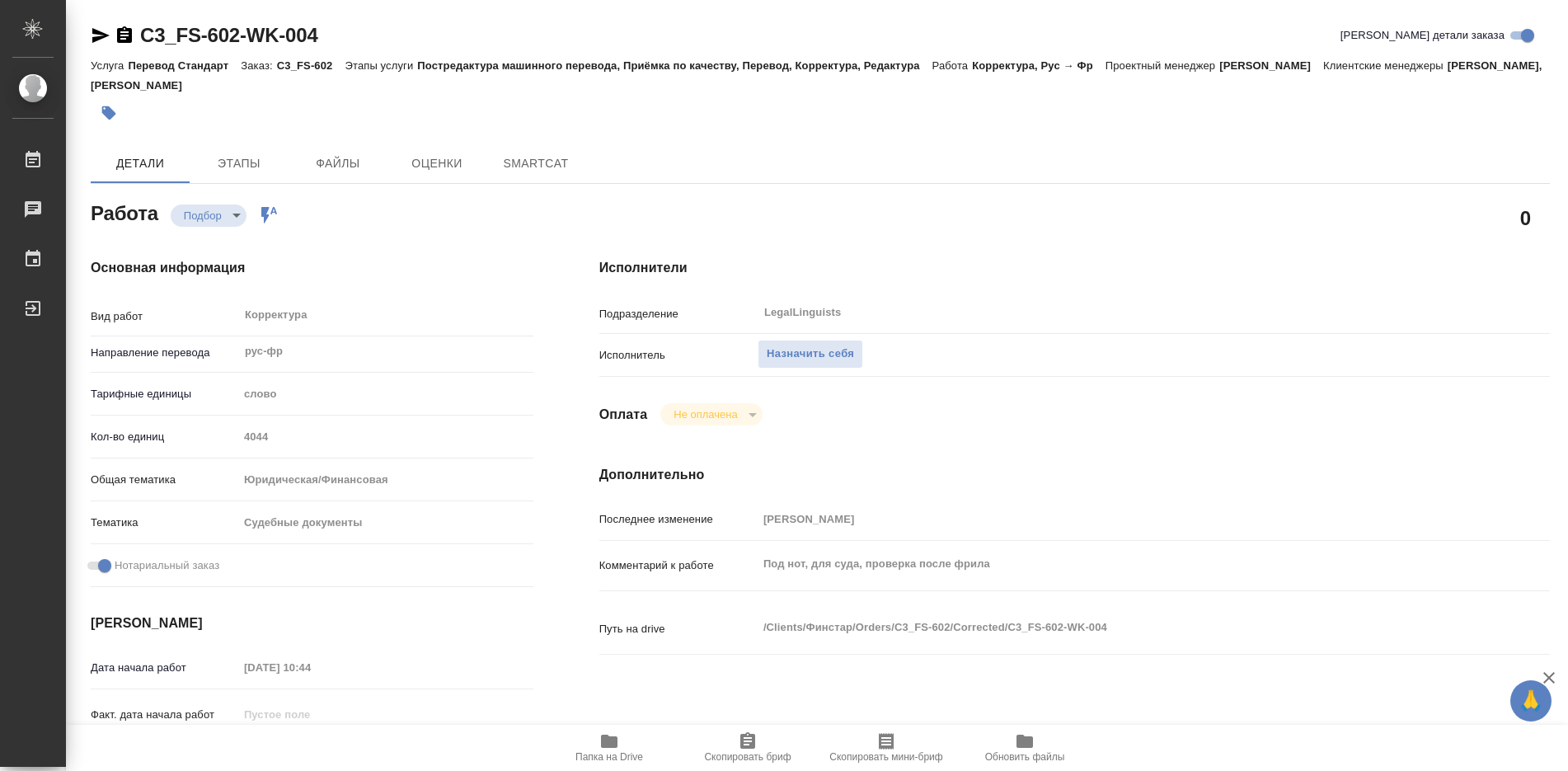
type textarea "x"
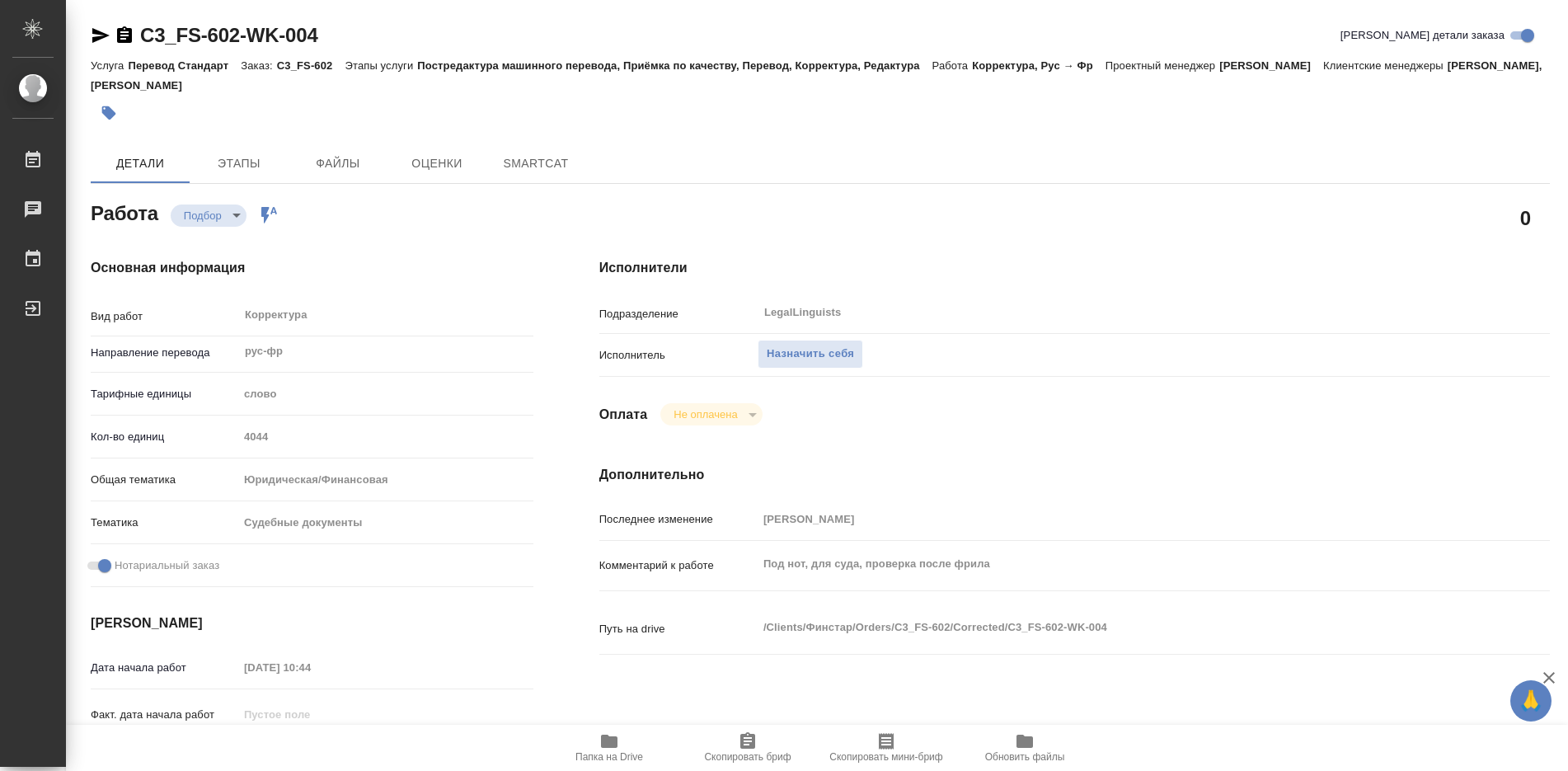
type textarea "x"
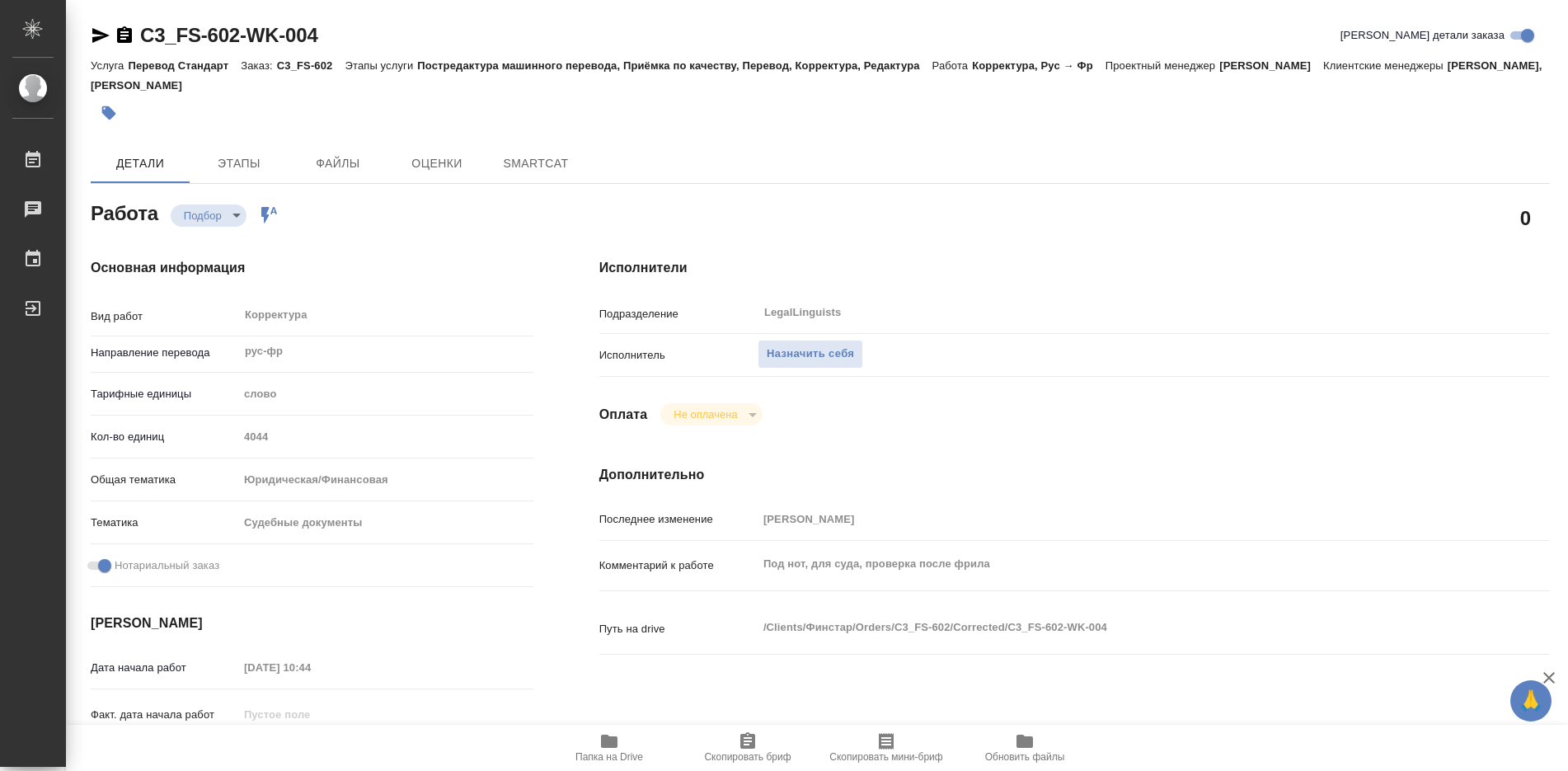
type textarea "x"
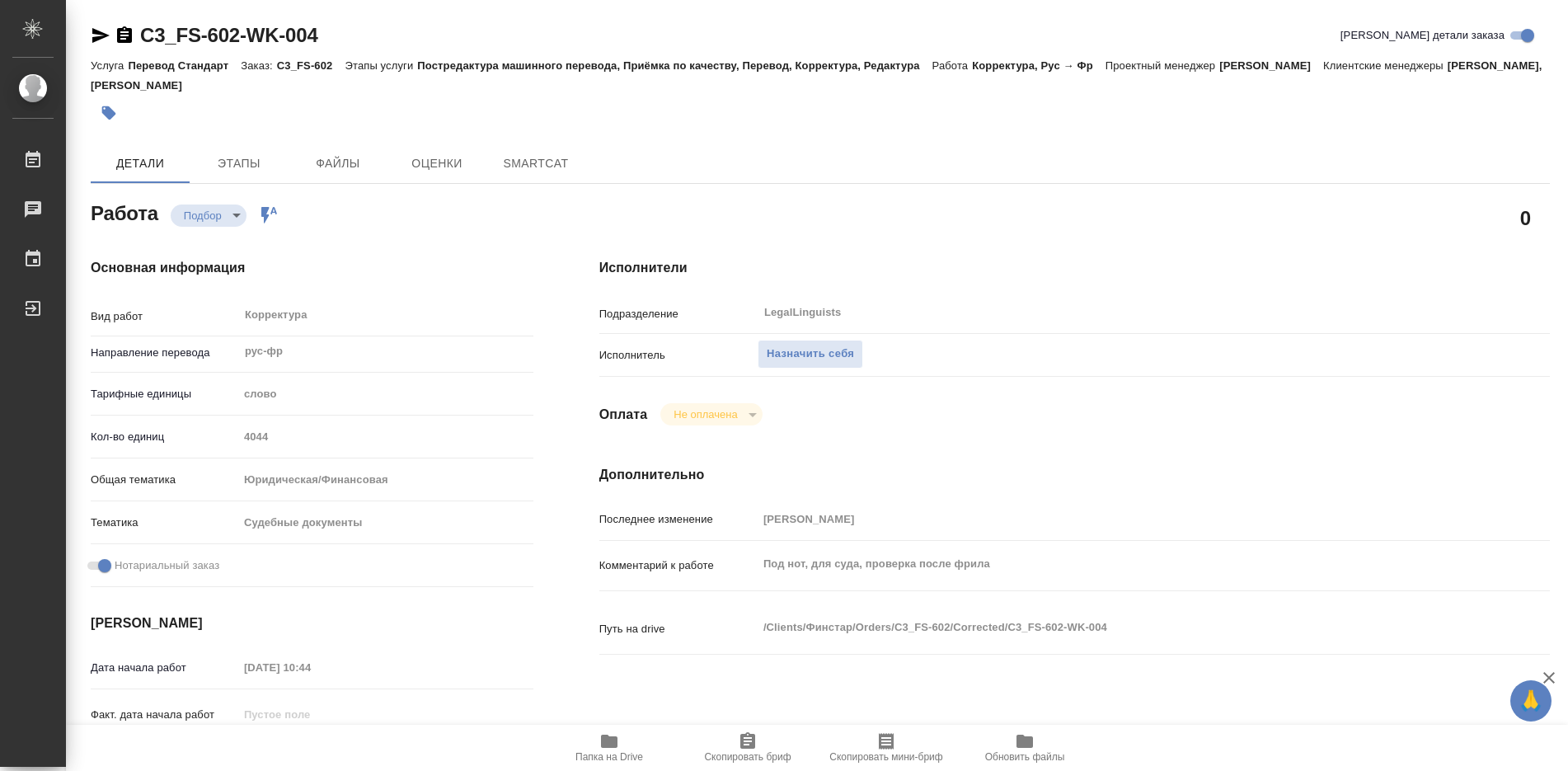
type textarea "x"
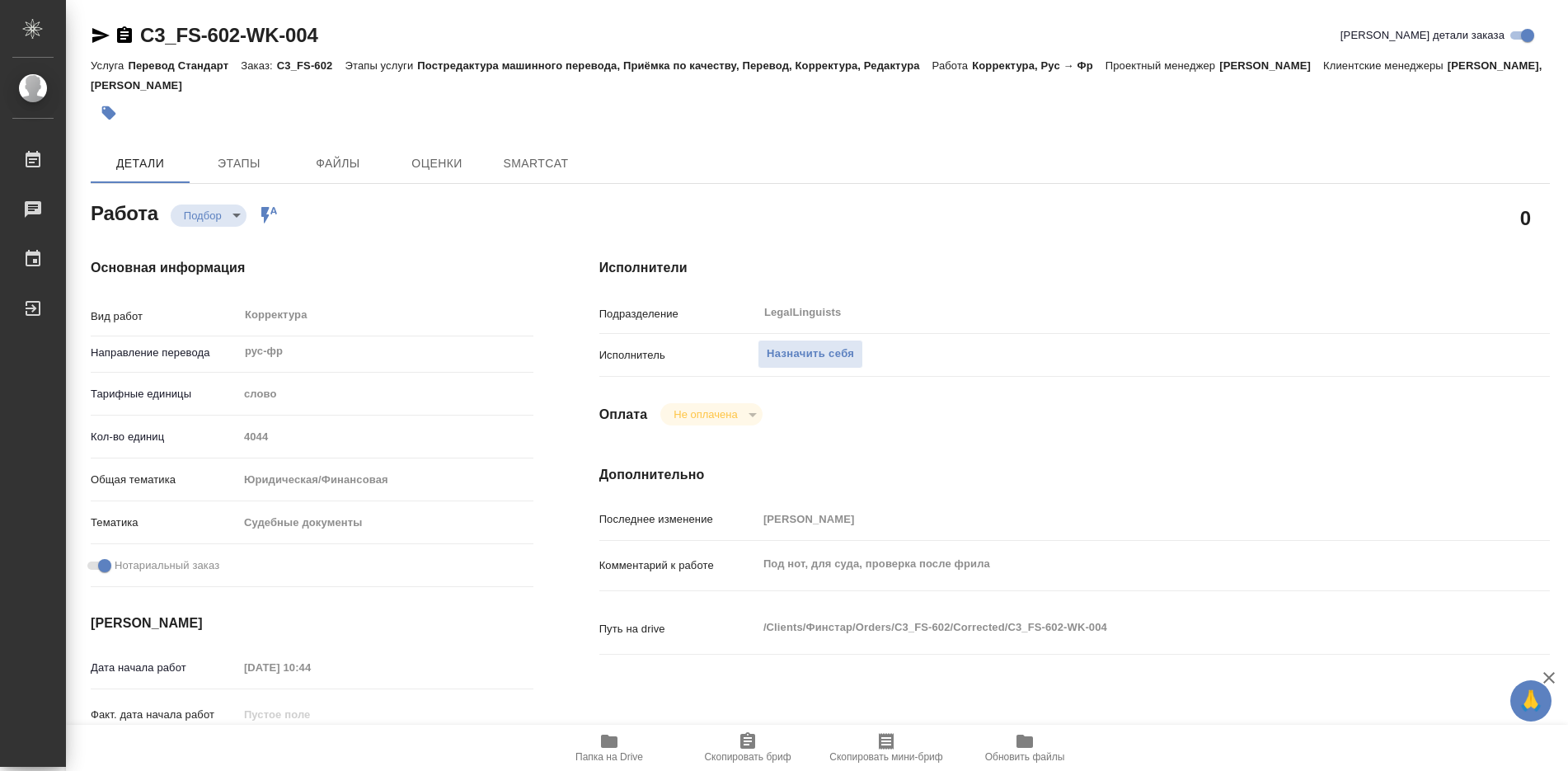
type textarea "x"
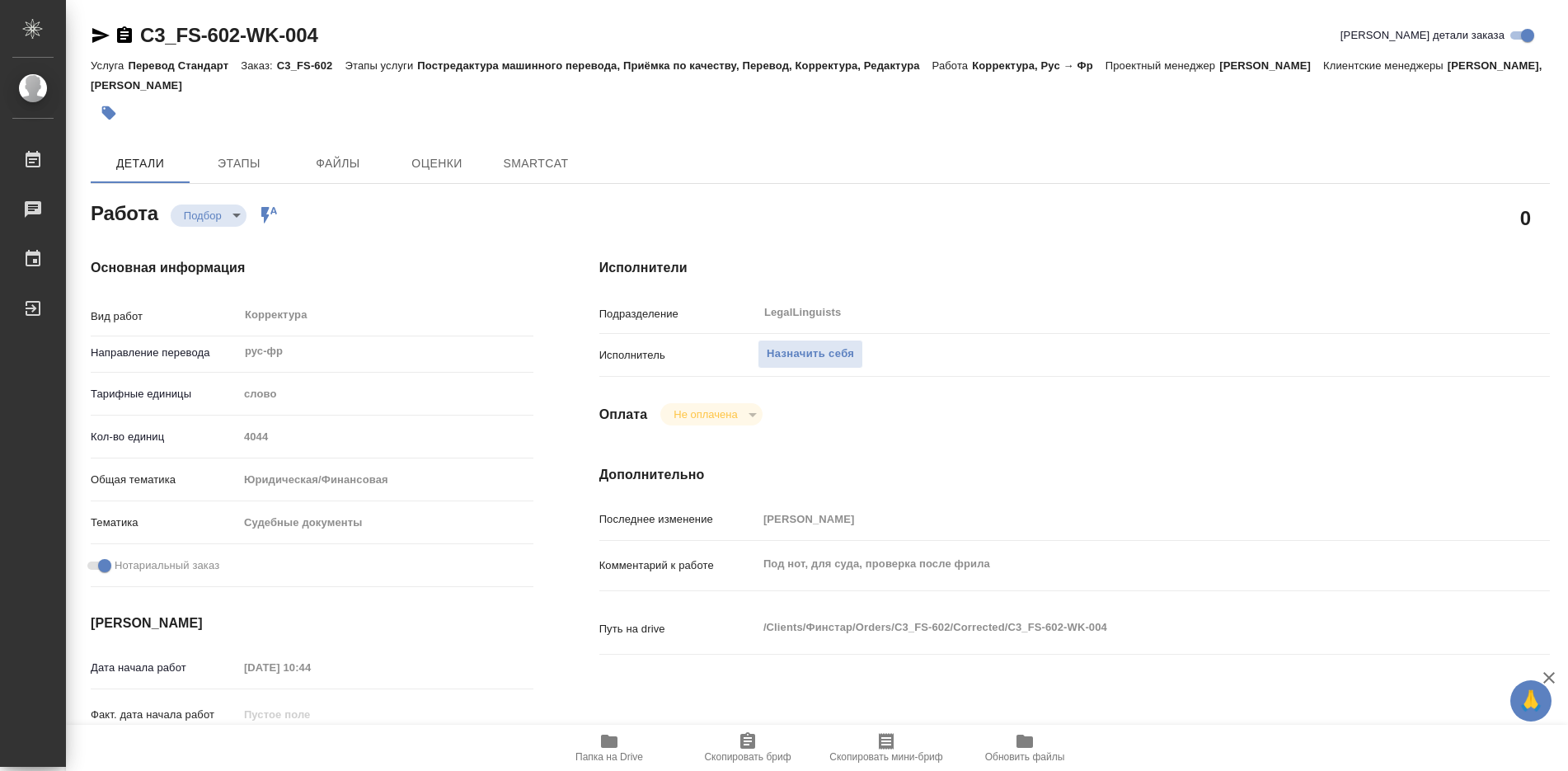
type textarea "x"
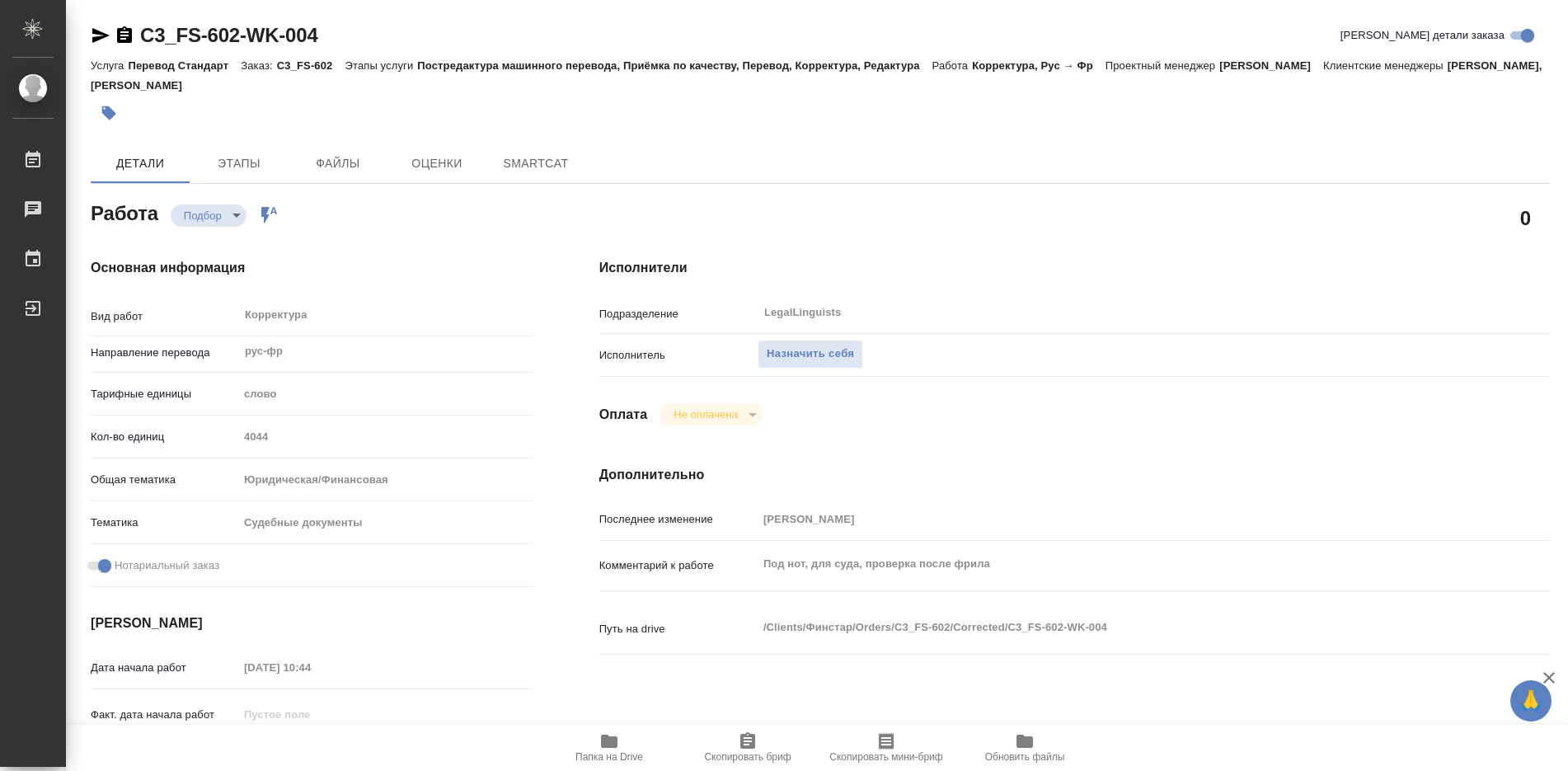
type textarea "x"
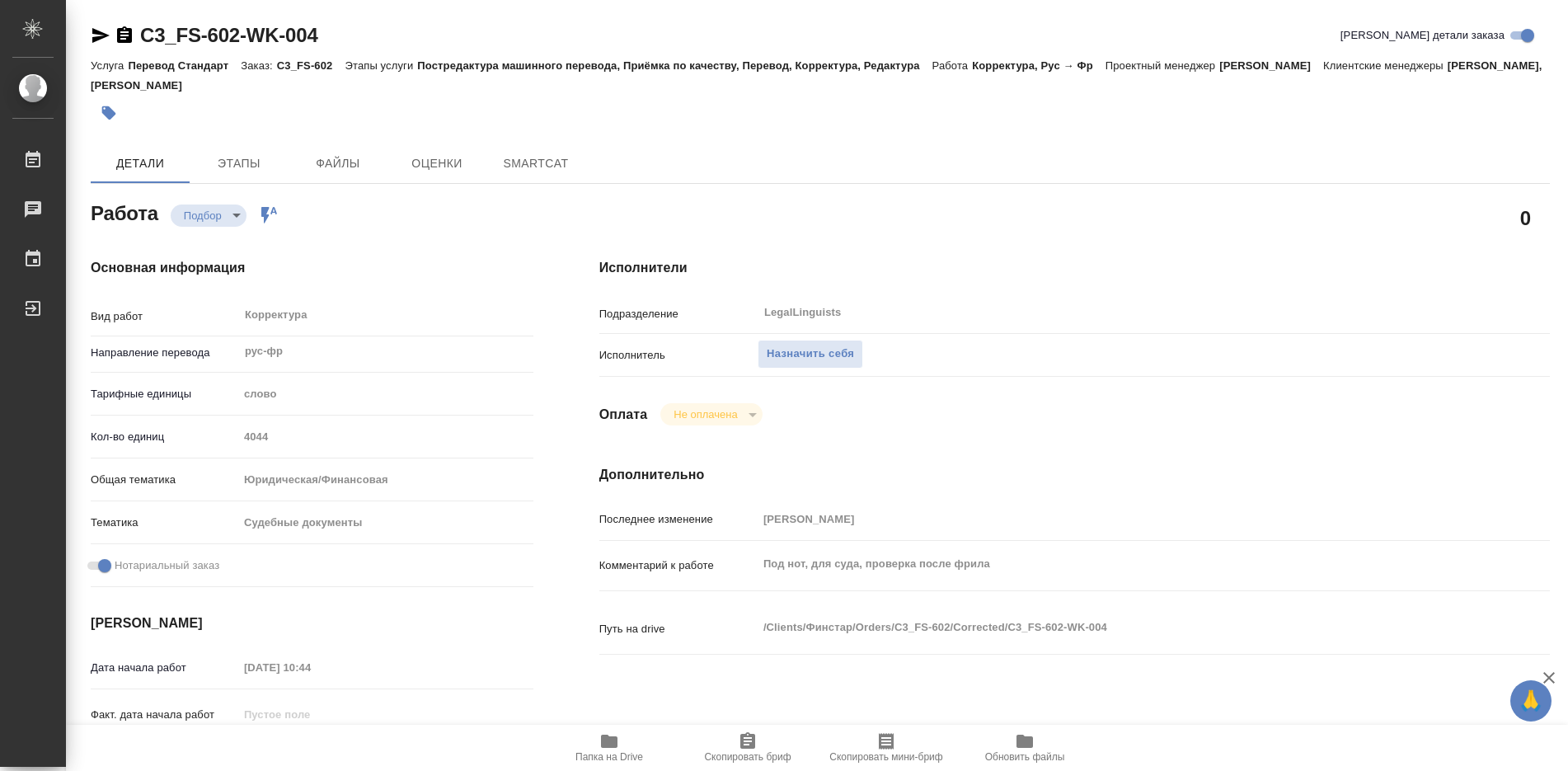
type textarea "x"
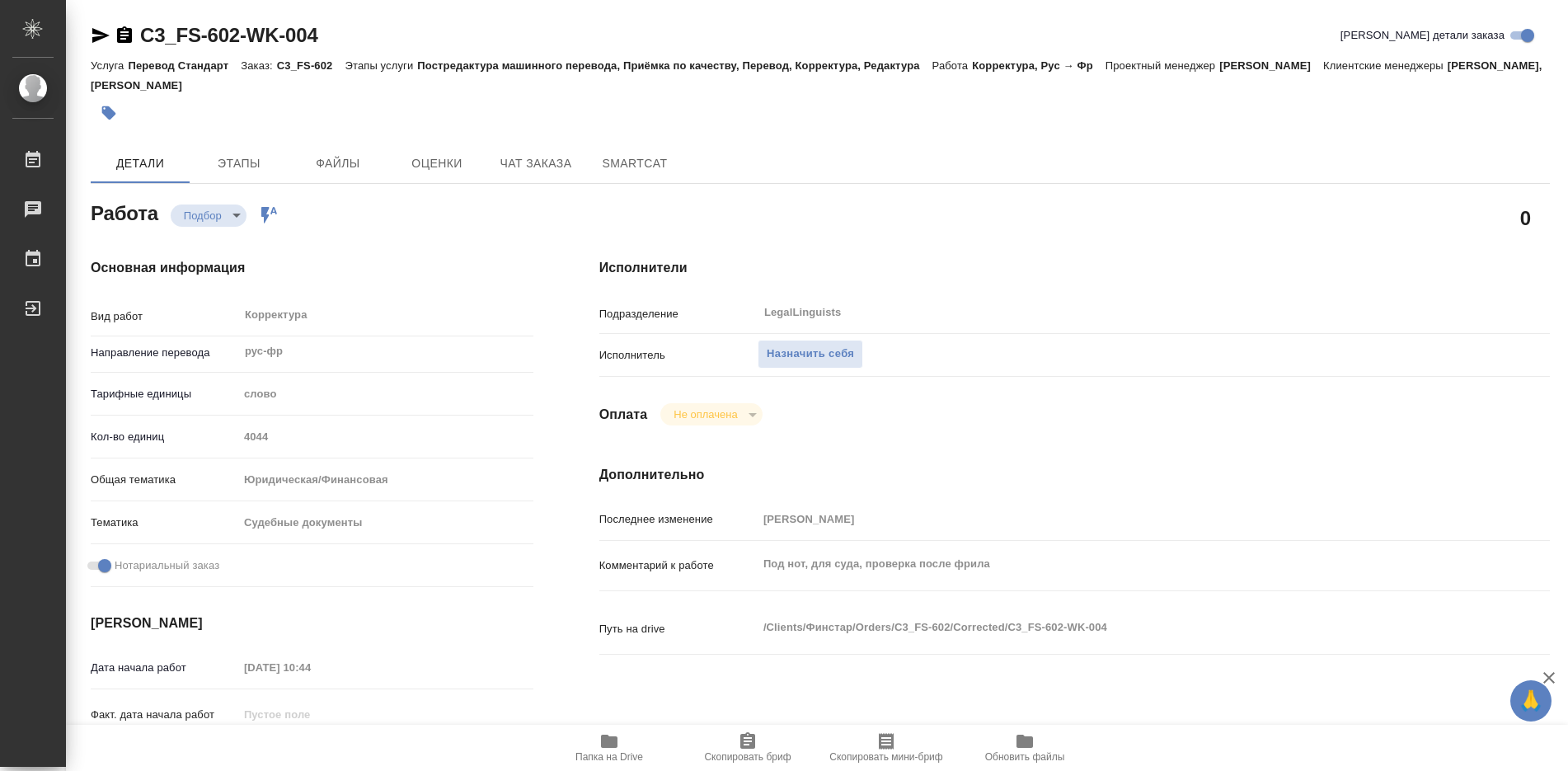
type textarea "x"
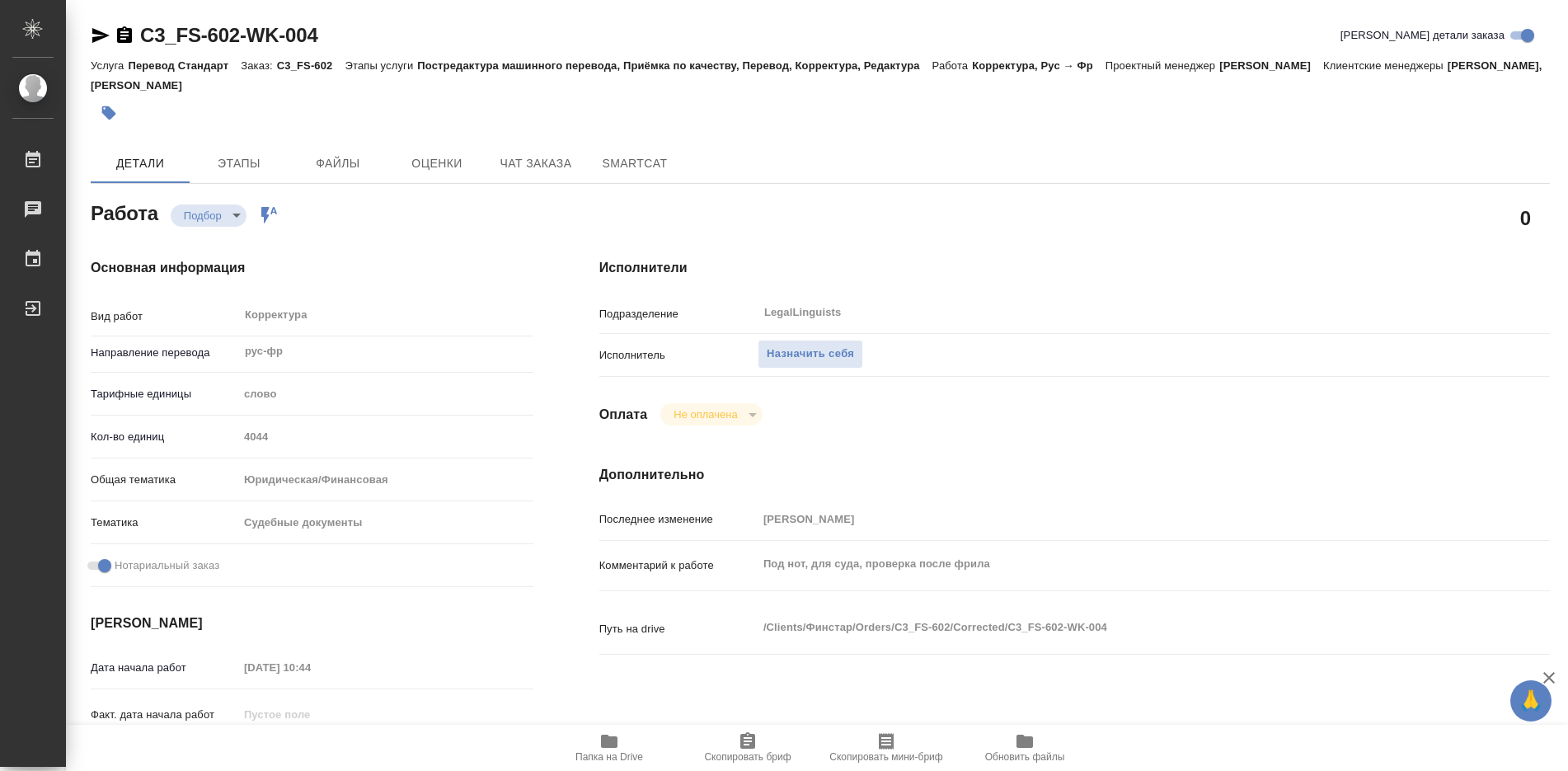
type textarea "x"
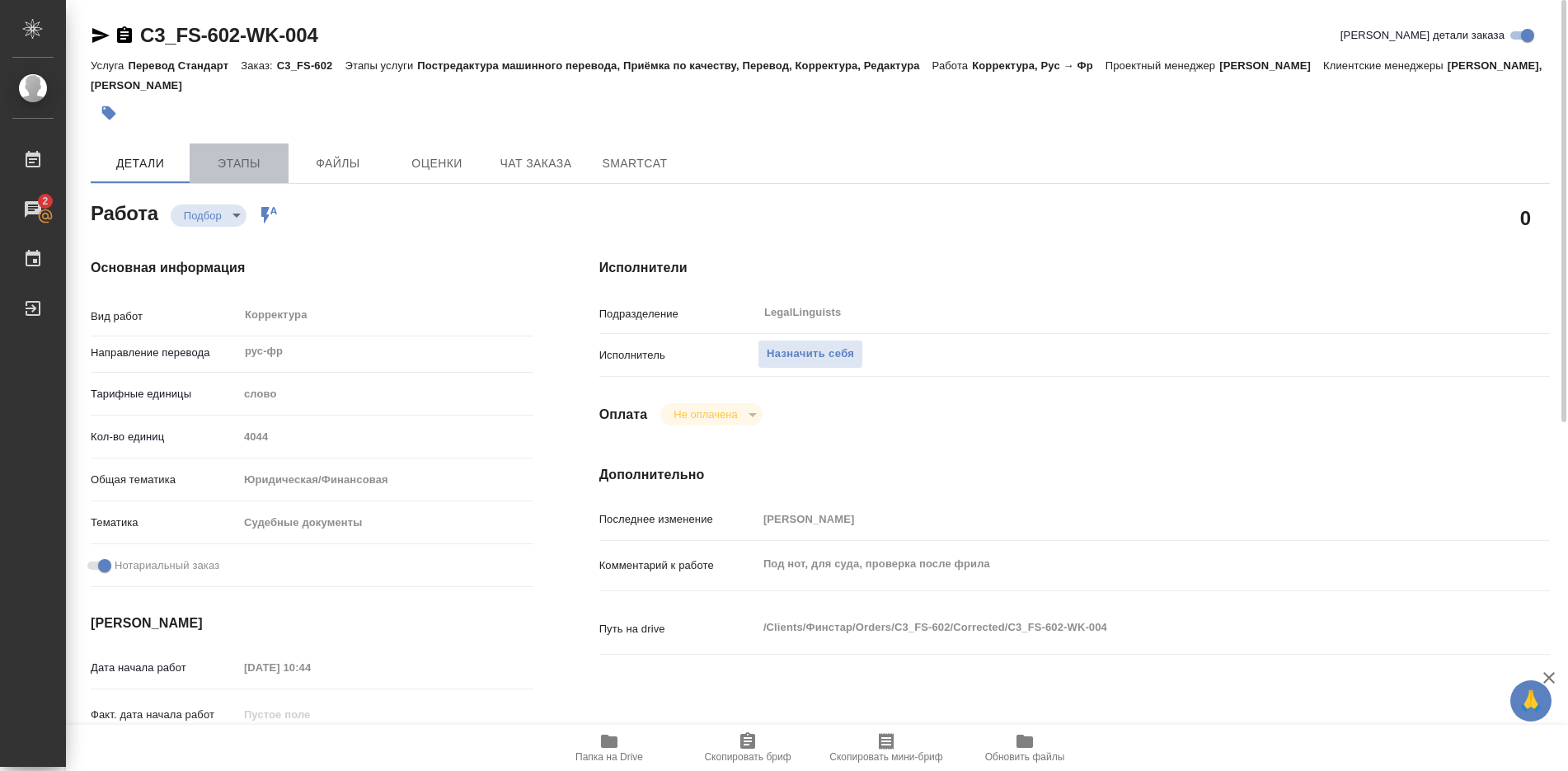
click at [248, 164] on span "Этапы" at bounding box center [239, 163] width 79 height 21
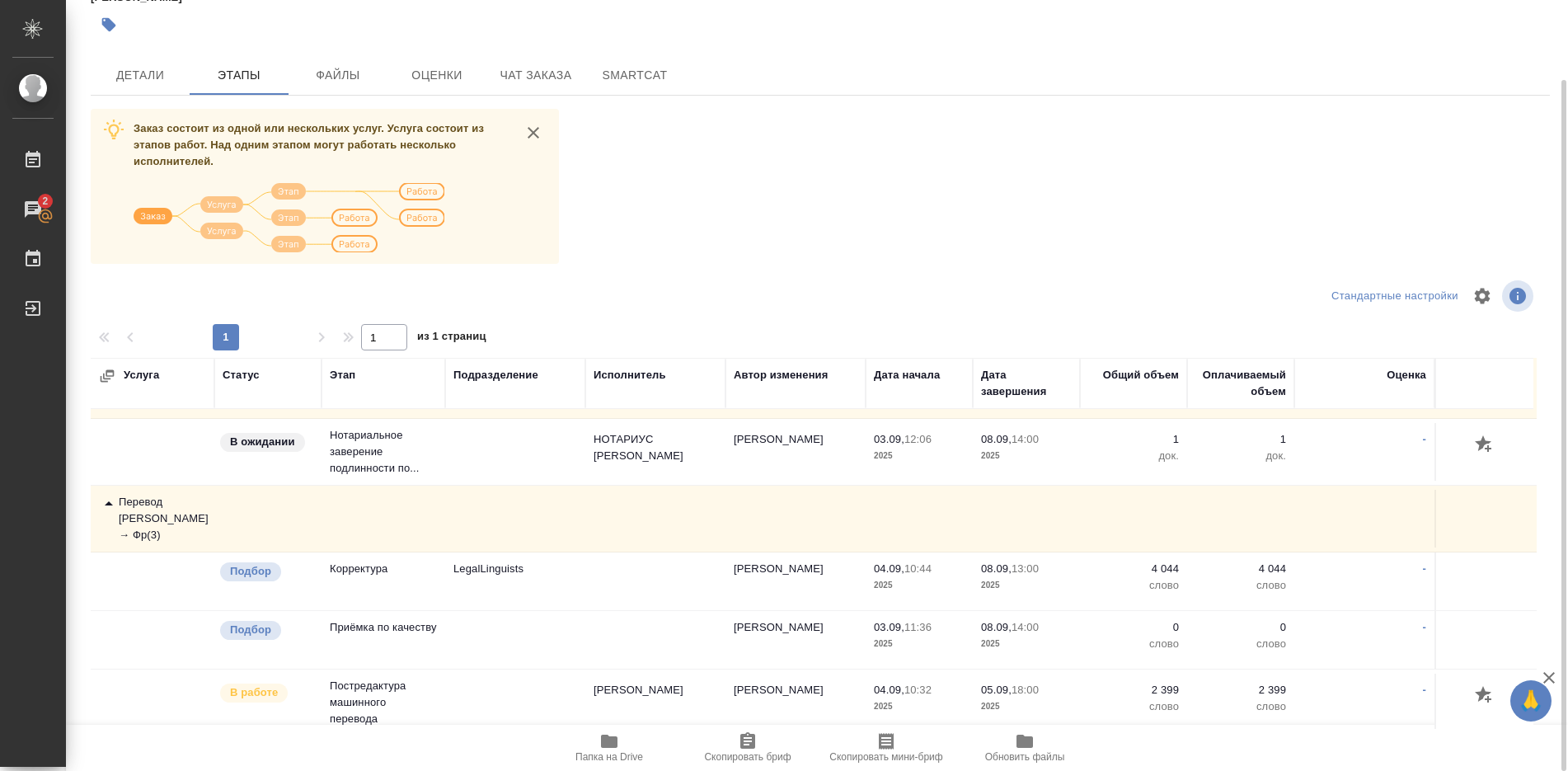
scroll to position [412, 0]
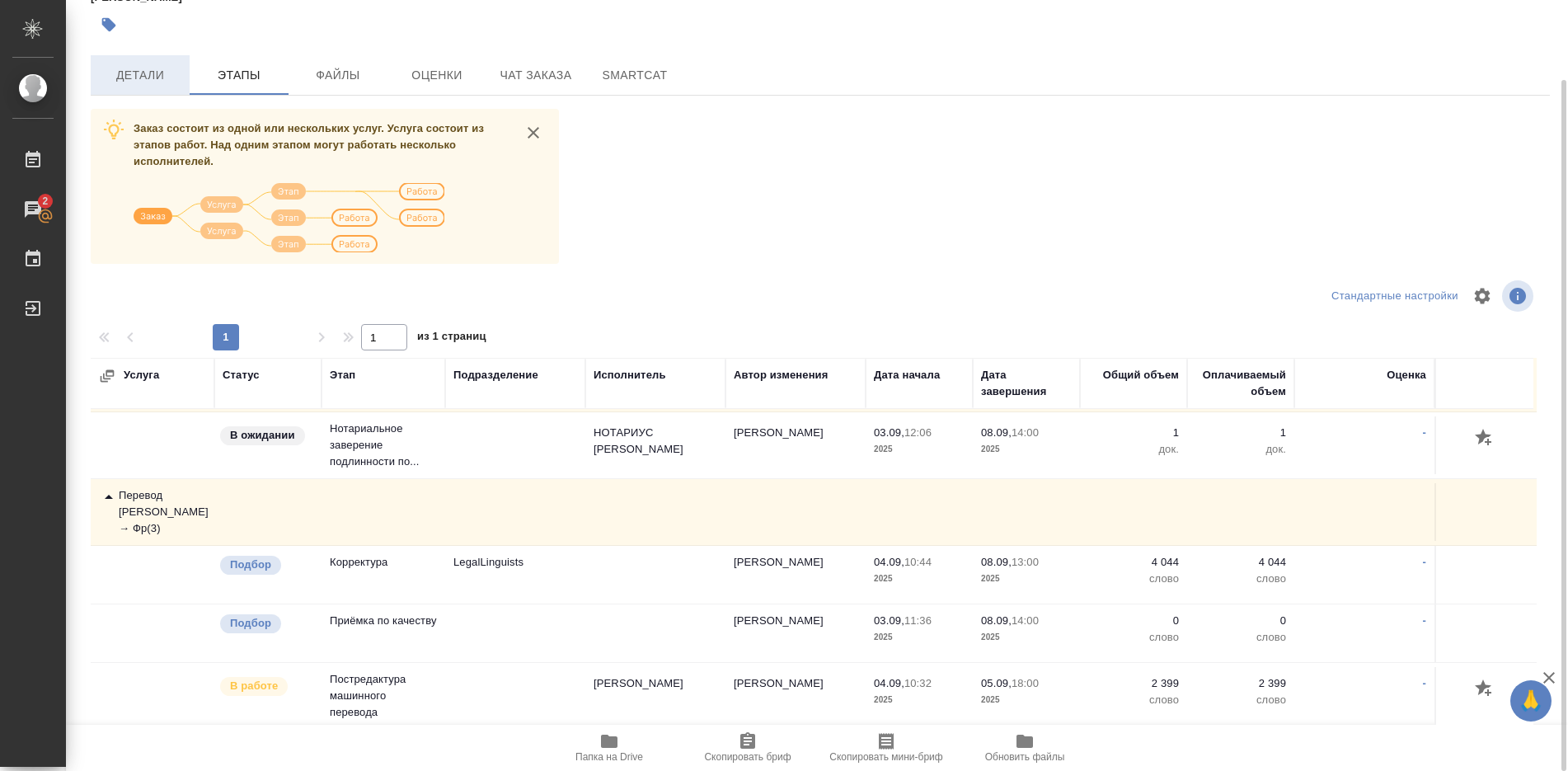
click at [156, 81] on span "Детали" at bounding box center [140, 75] width 79 height 21
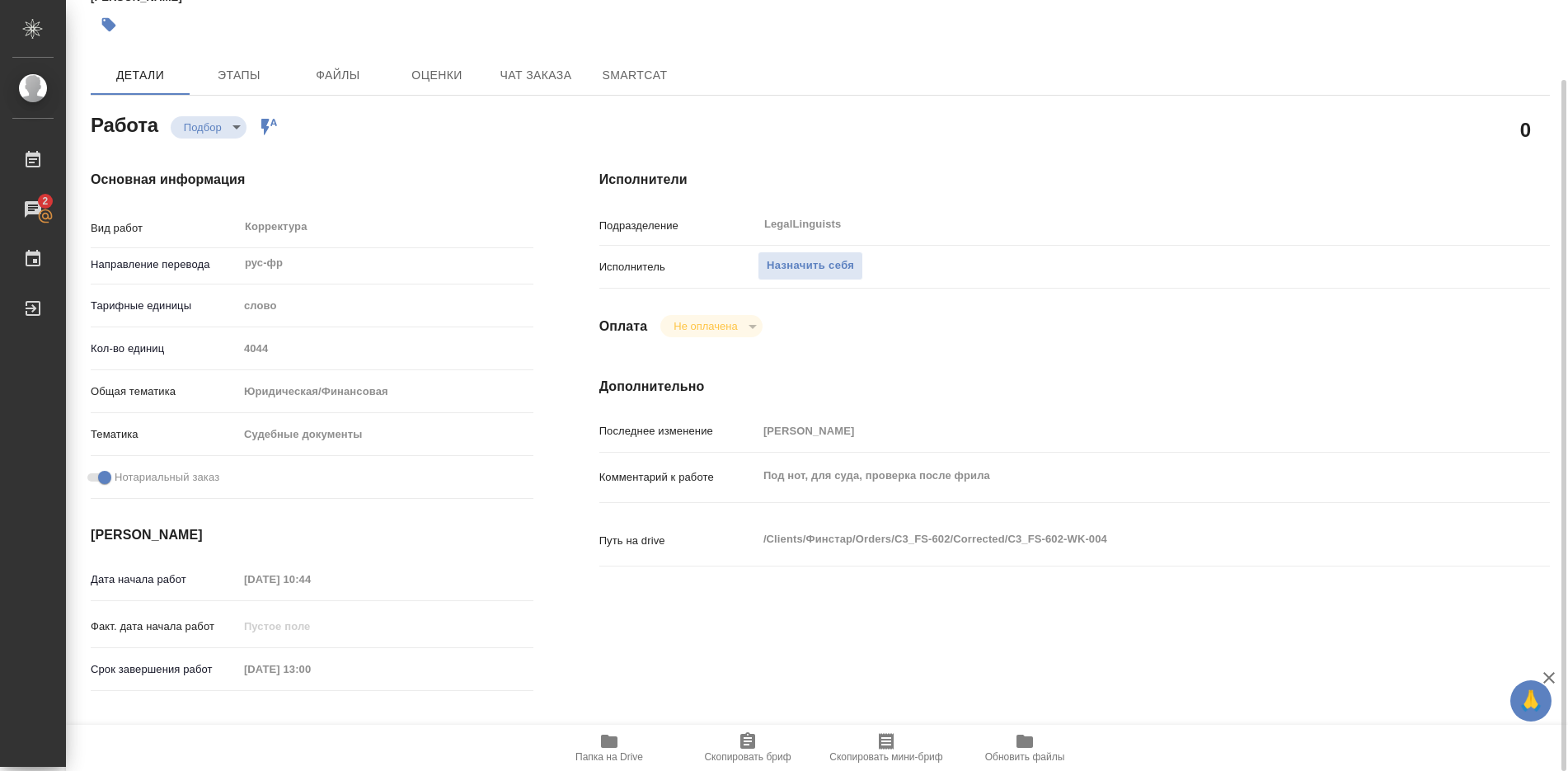
type textarea "x"
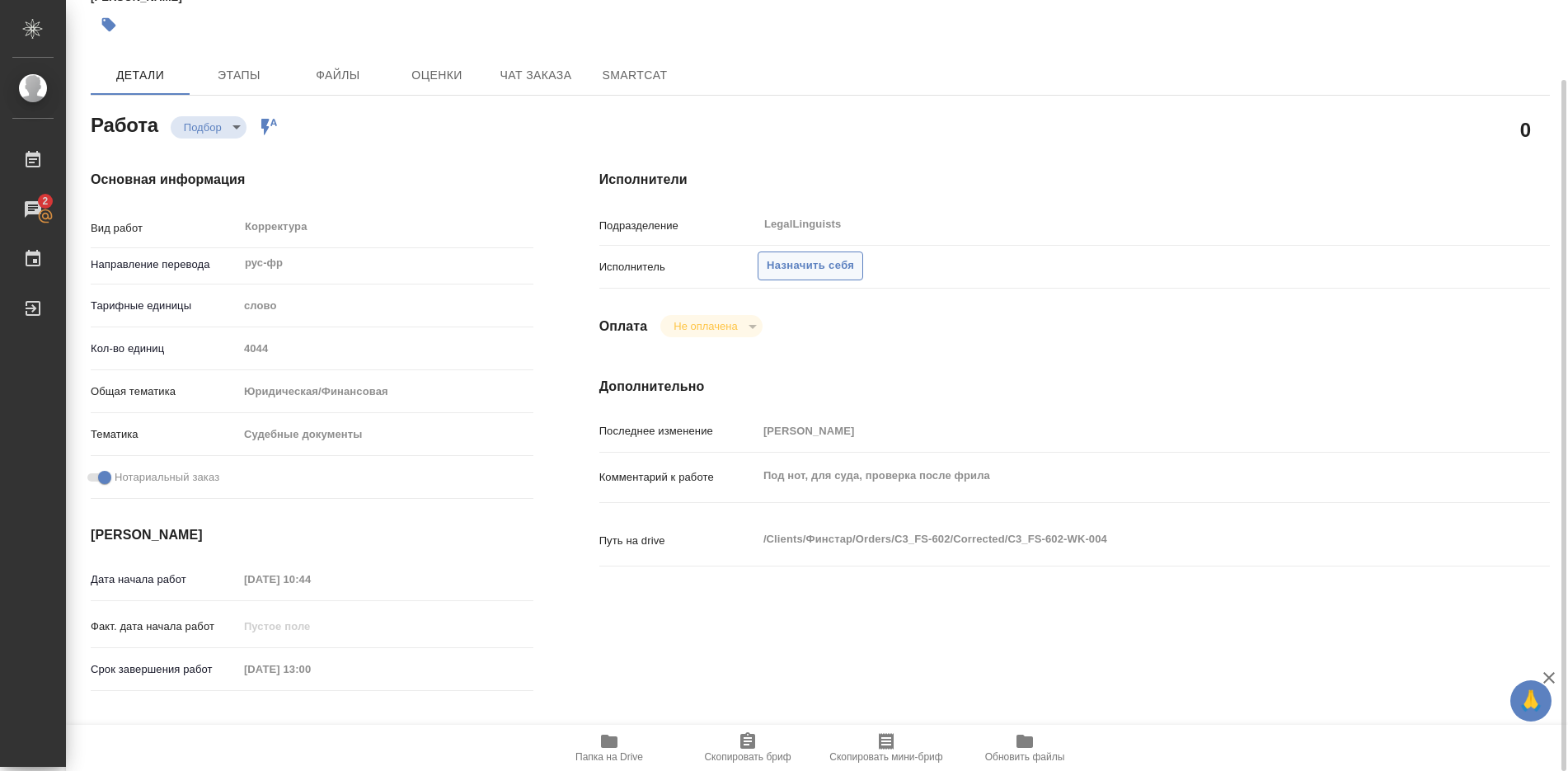
type textarea "x"
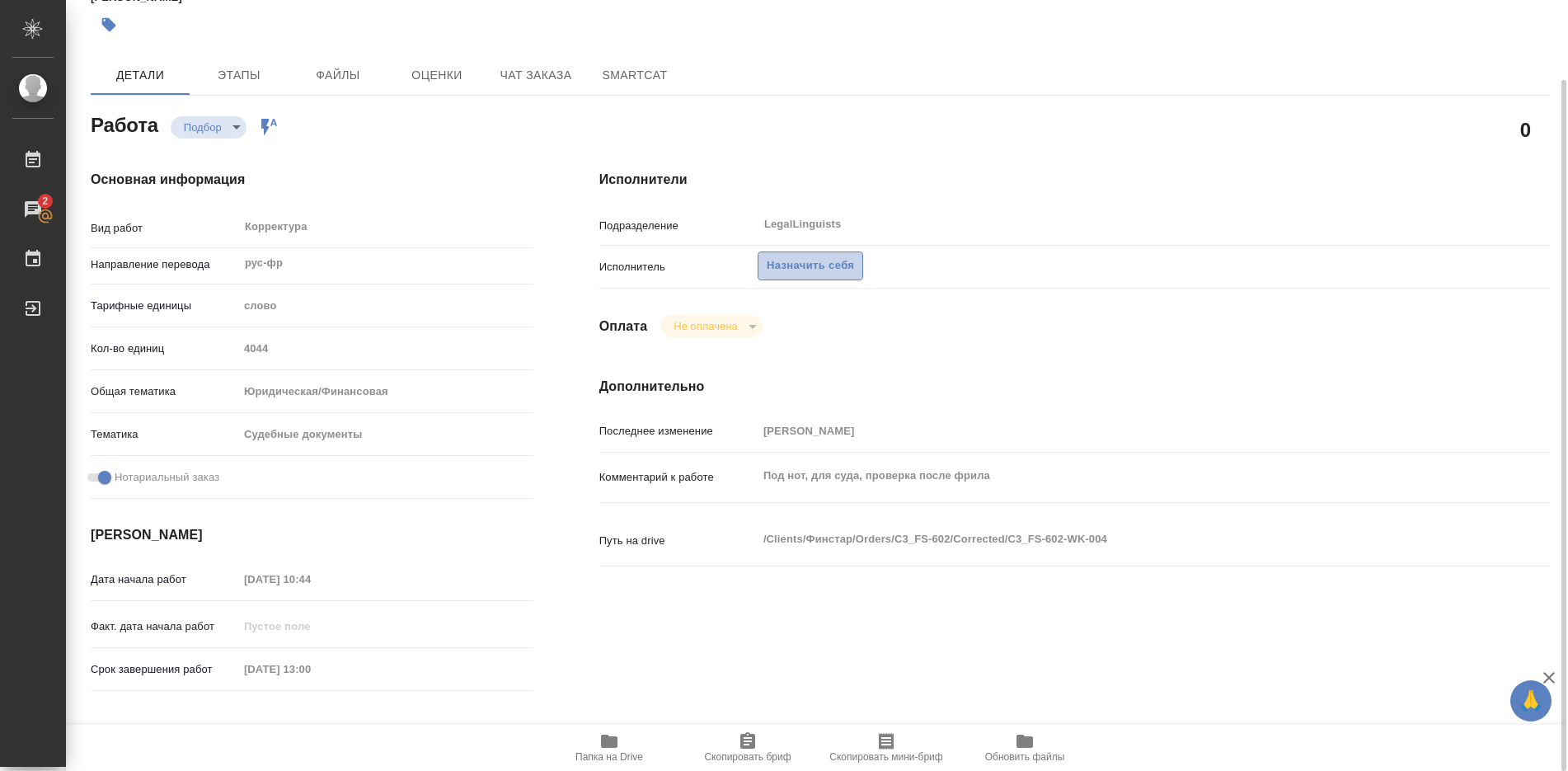
click at [819, 269] on span "Назначить себя" at bounding box center [810, 266] width 87 height 19
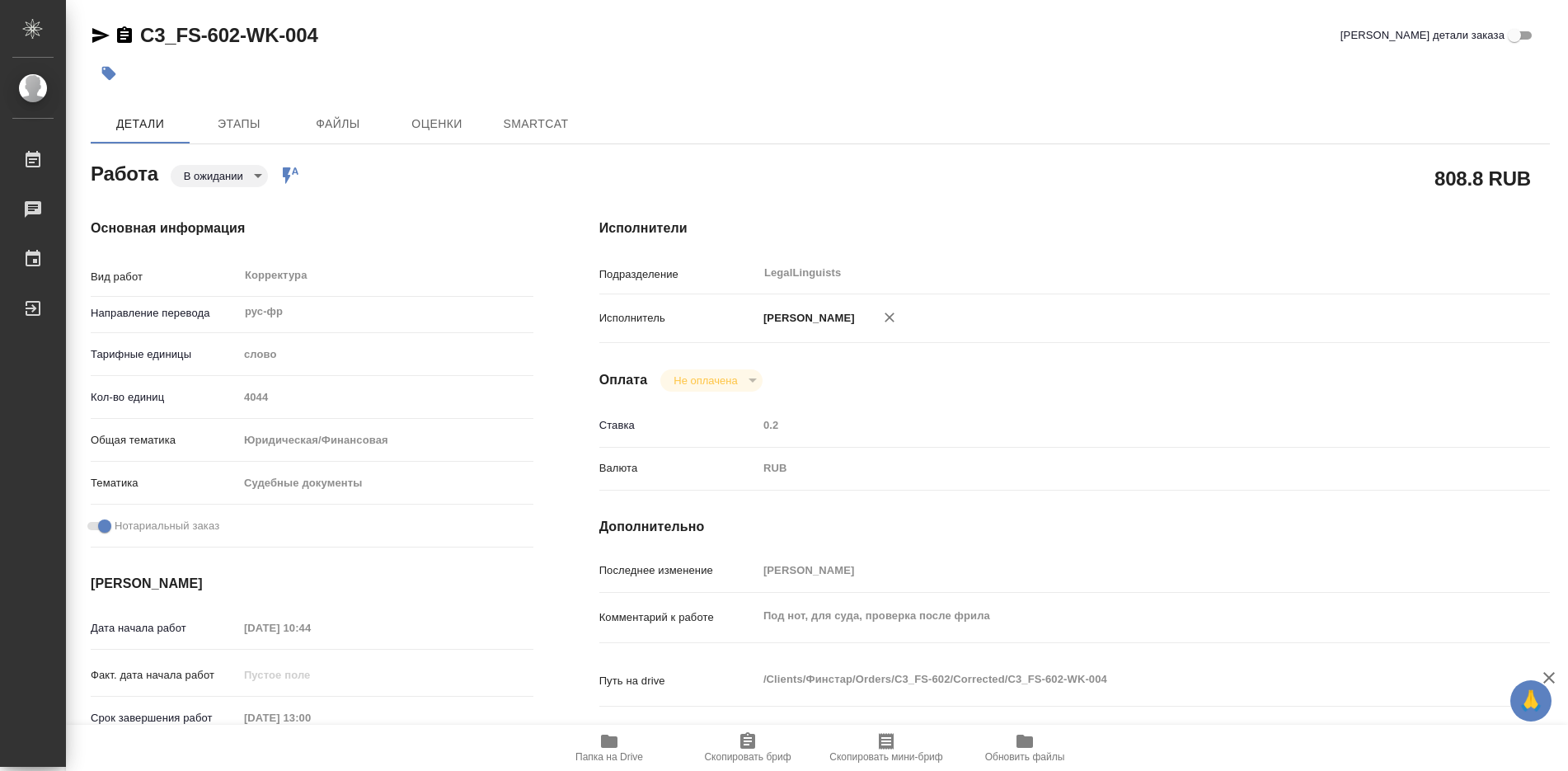
type textarea "x"
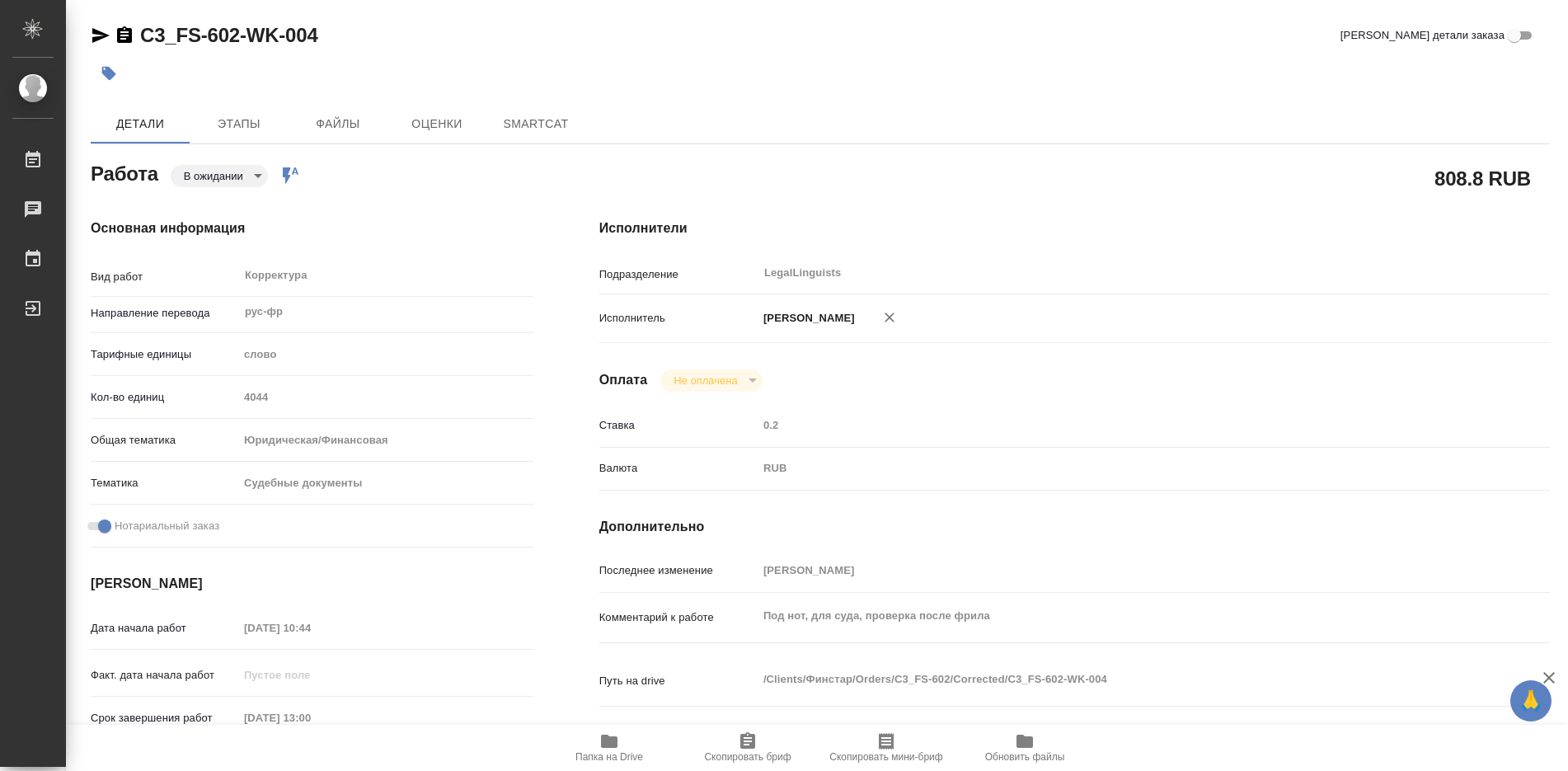
type textarea "x"
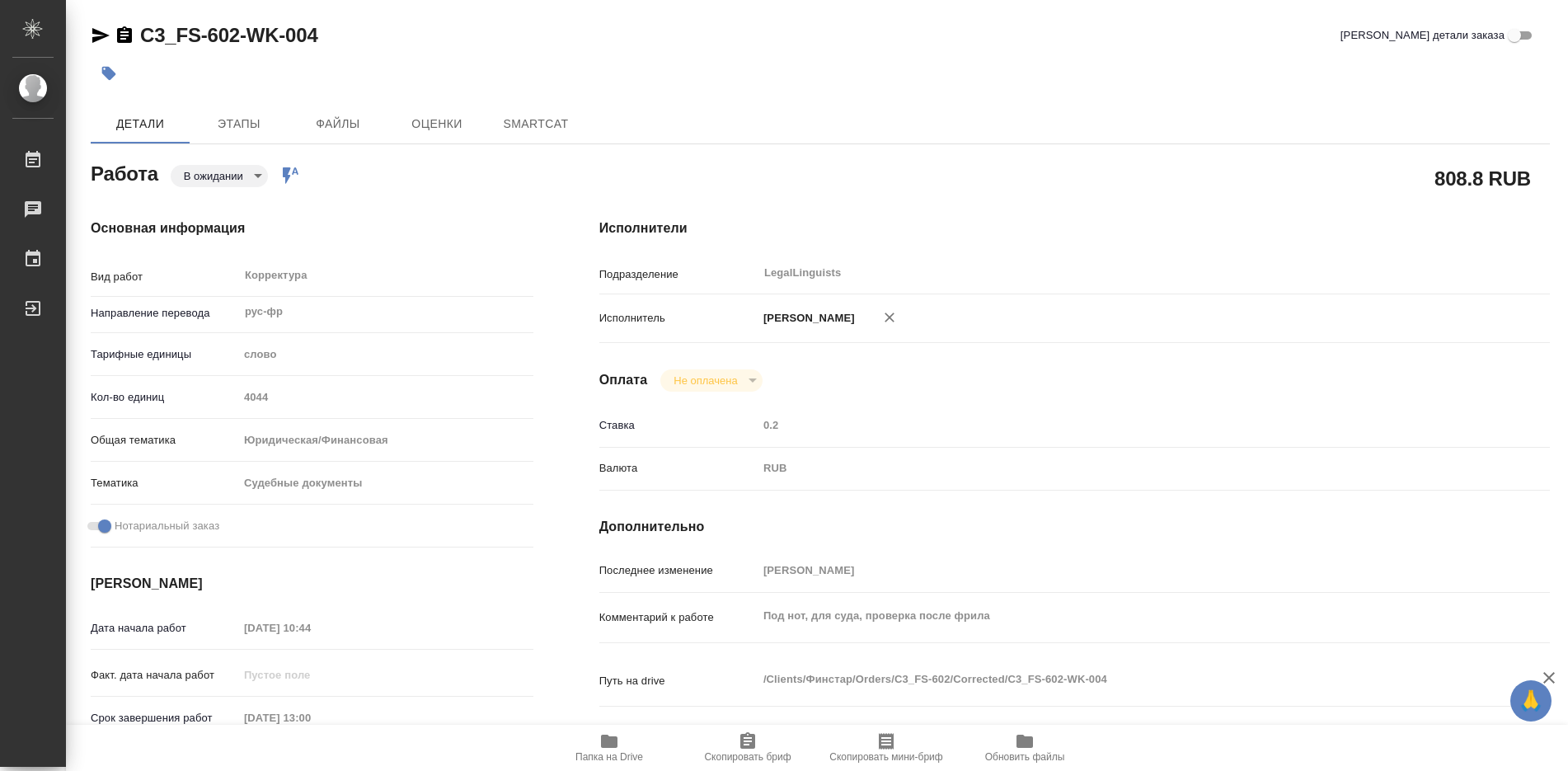
type textarea "x"
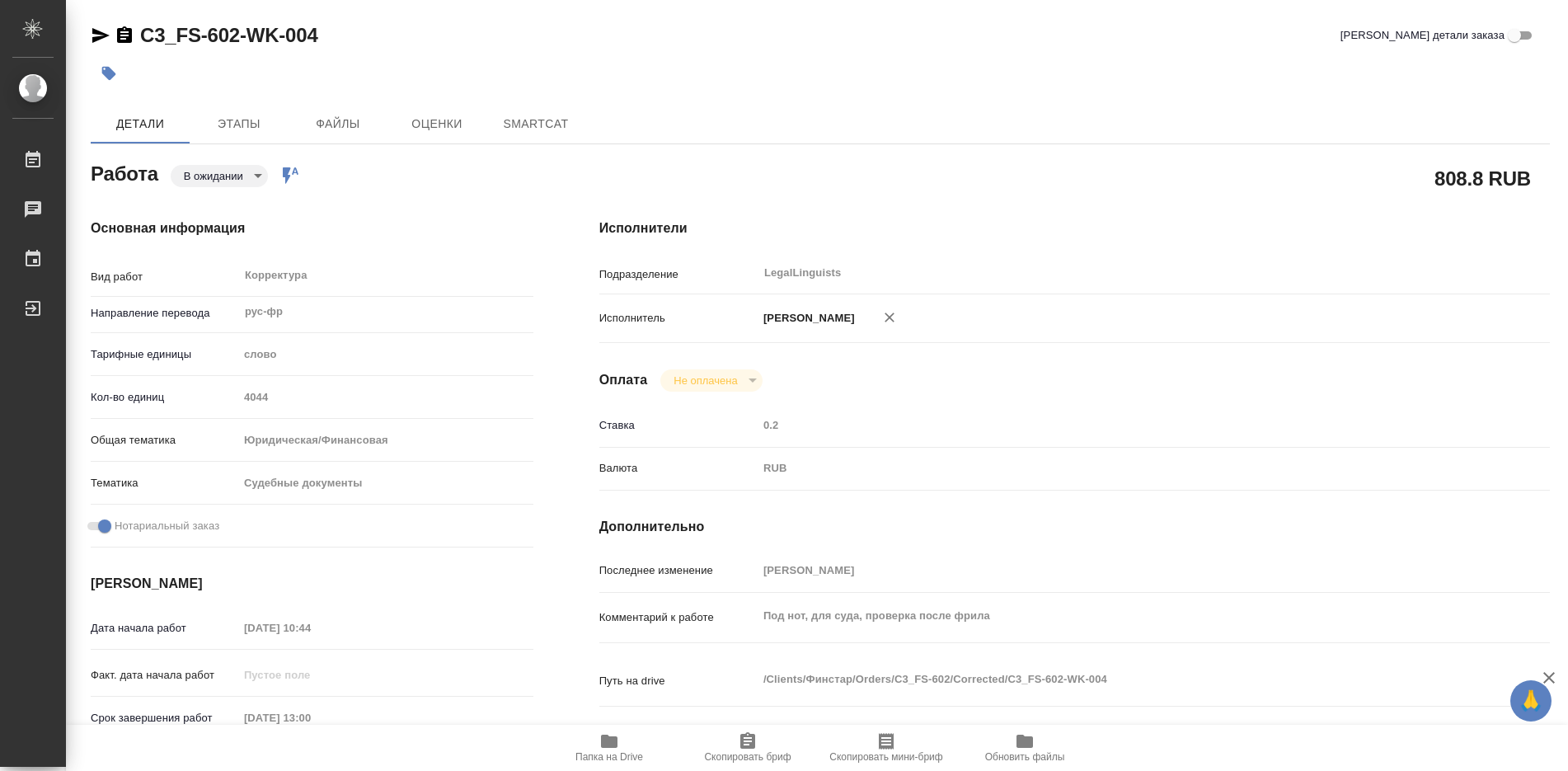
type textarea "x"
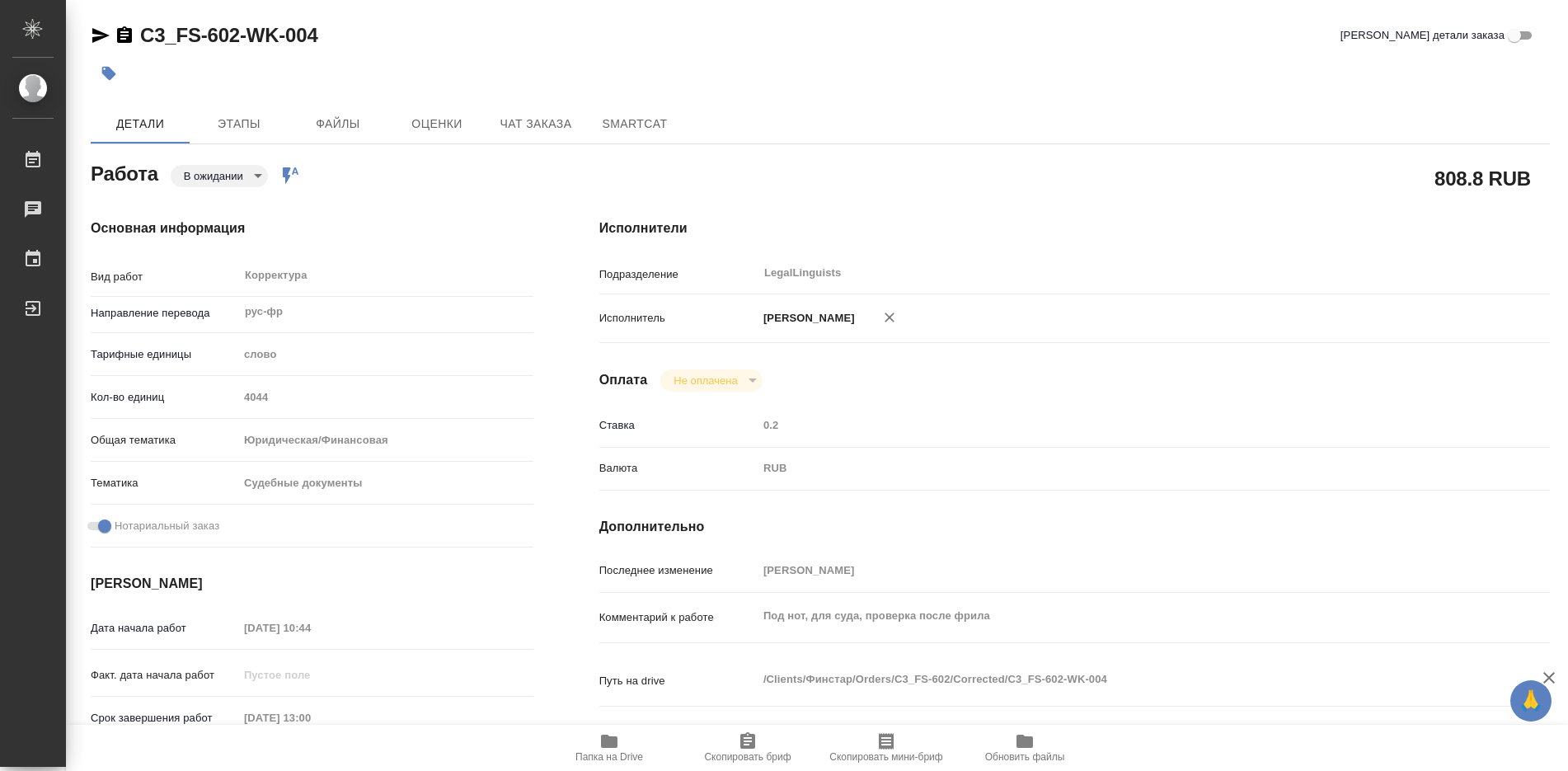
type textarea "x"
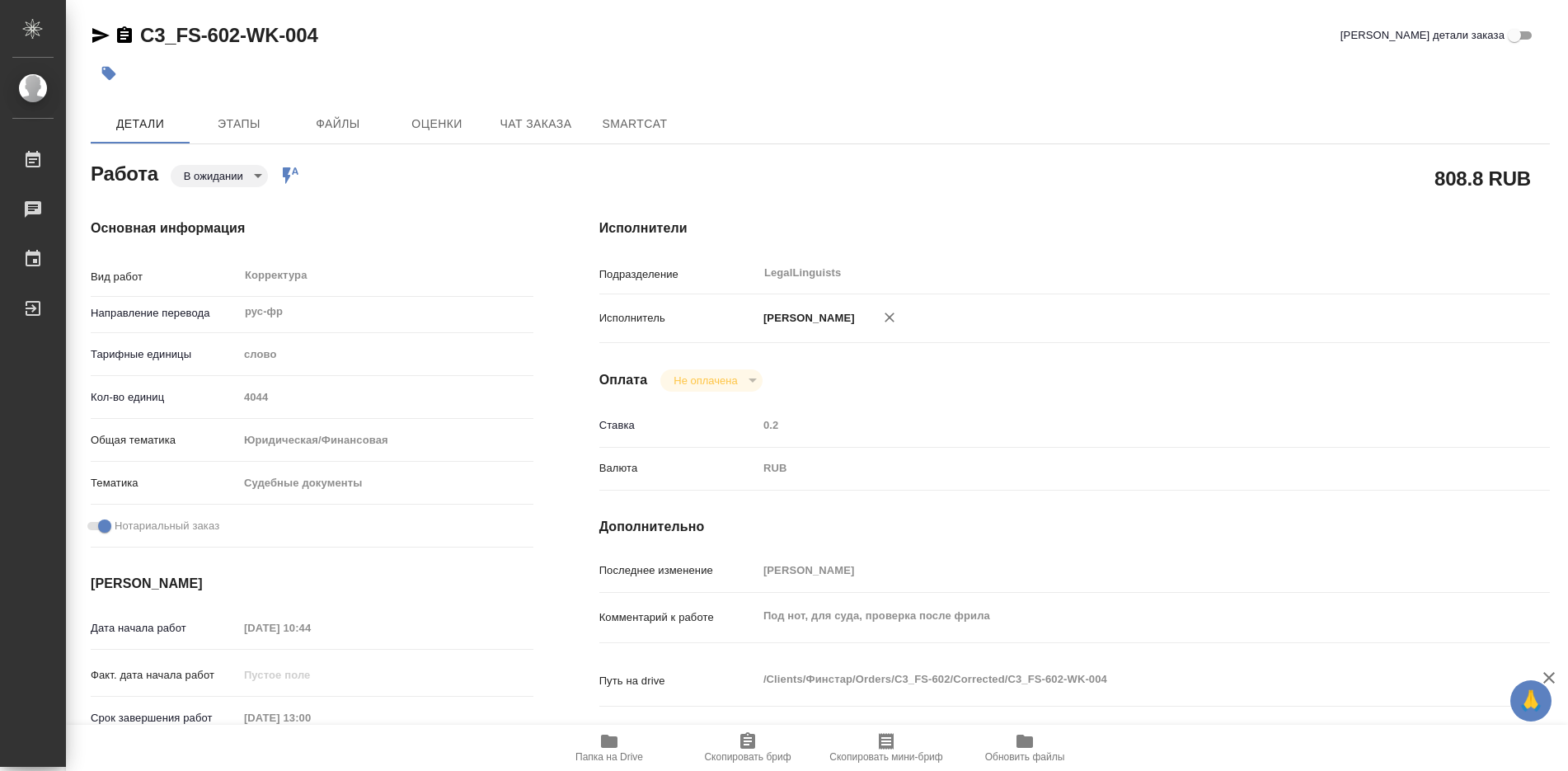
type textarea "x"
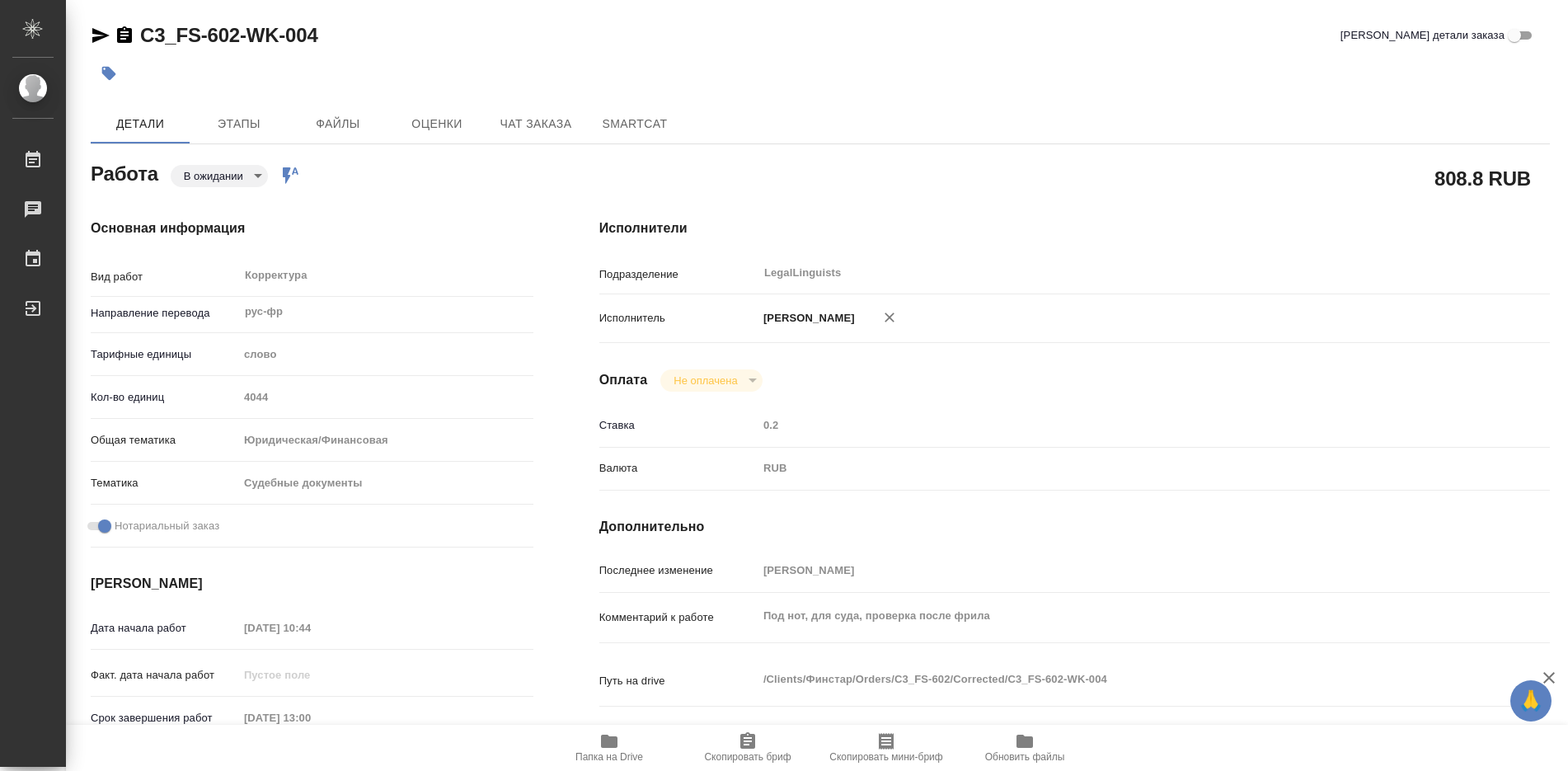
scroll to position [82, 0]
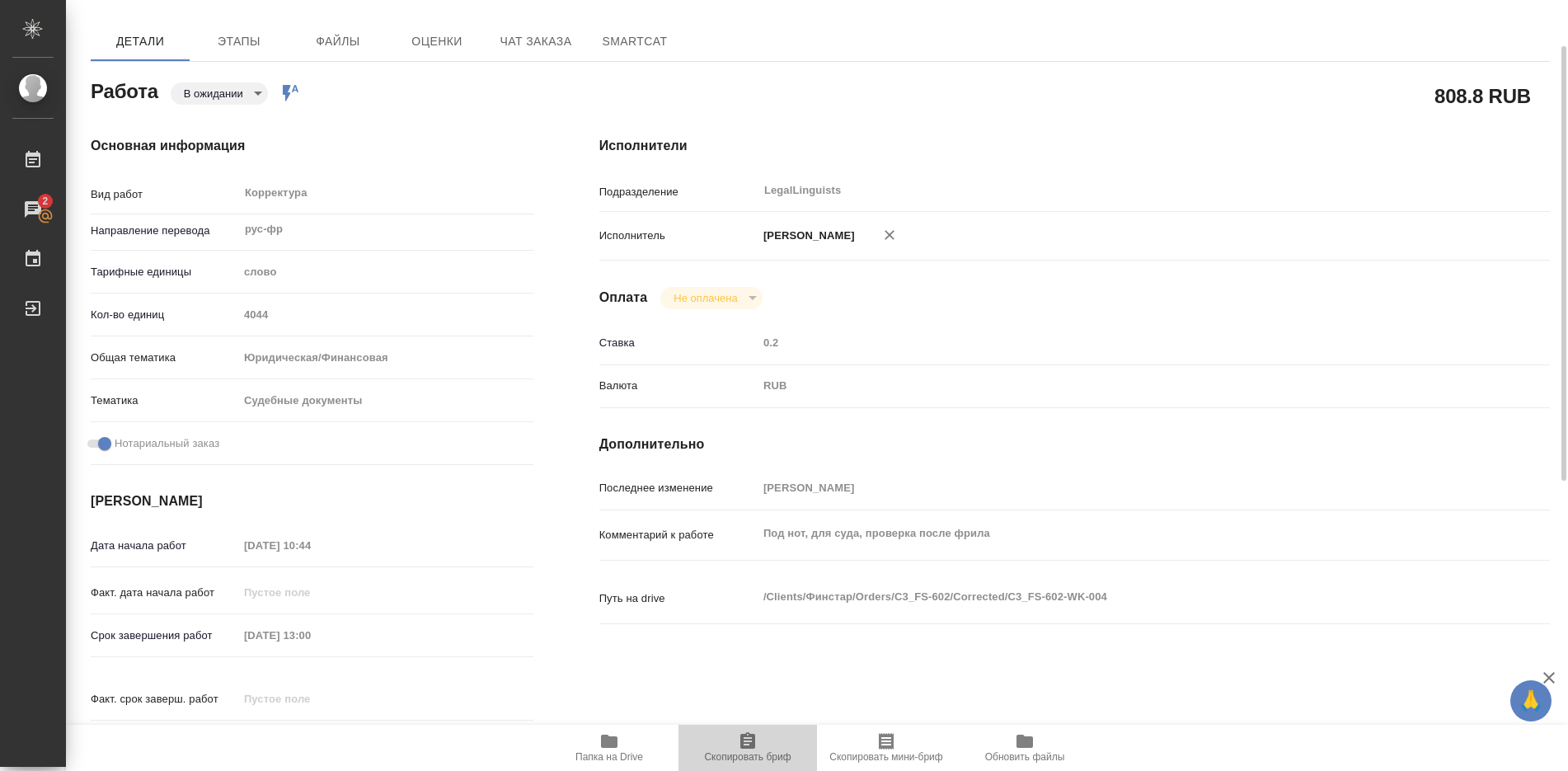
click at [755, 742] on icon "button" at bounding box center [748, 740] width 15 height 16
